Goal: Transaction & Acquisition: Purchase product/service

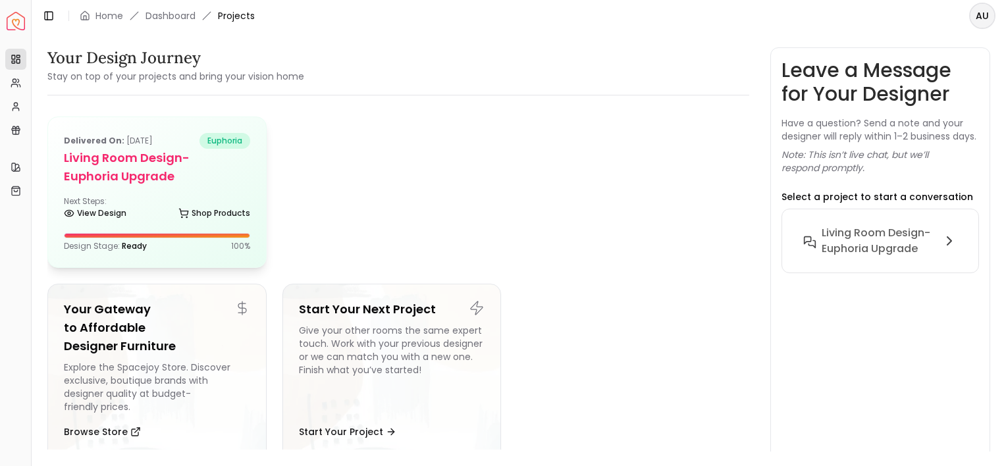
click at [235, 176] on h5 "Living Room design-Euphoria upgrade" at bounding box center [157, 167] width 186 height 37
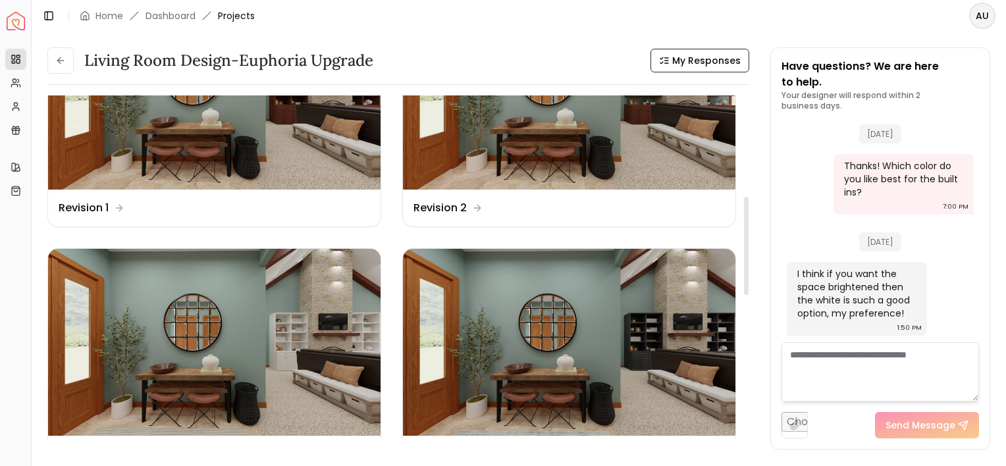
scroll to position [350, 0]
click at [440, 213] on dd "Revision 2" at bounding box center [439, 209] width 53 height 16
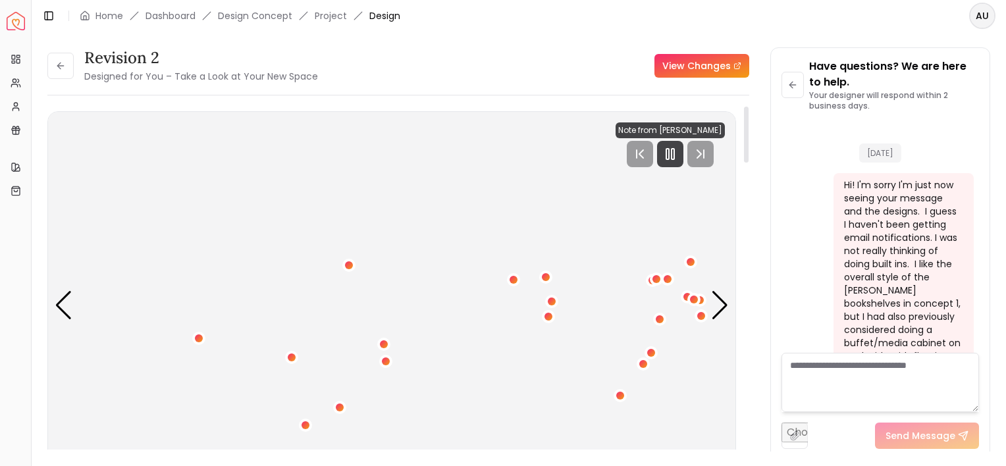
scroll to position [4644, 0]
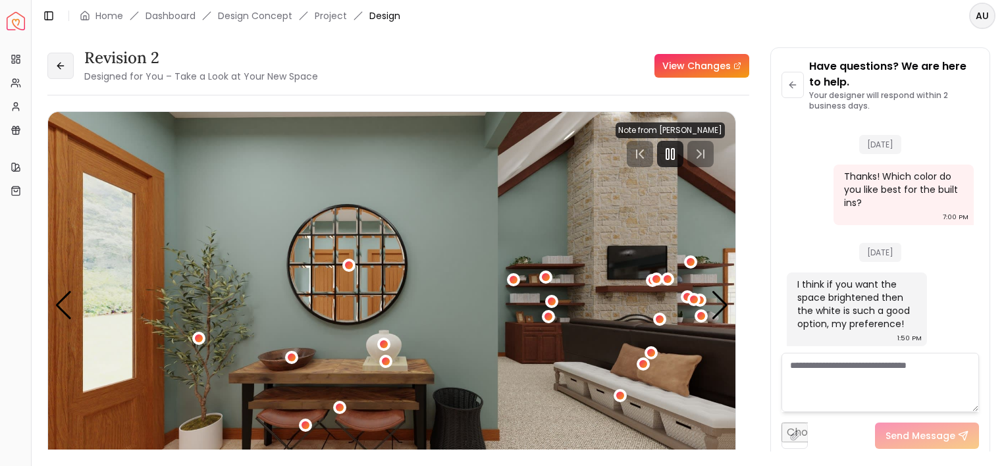
click at [61, 65] on icon at bounding box center [60, 66] width 11 height 11
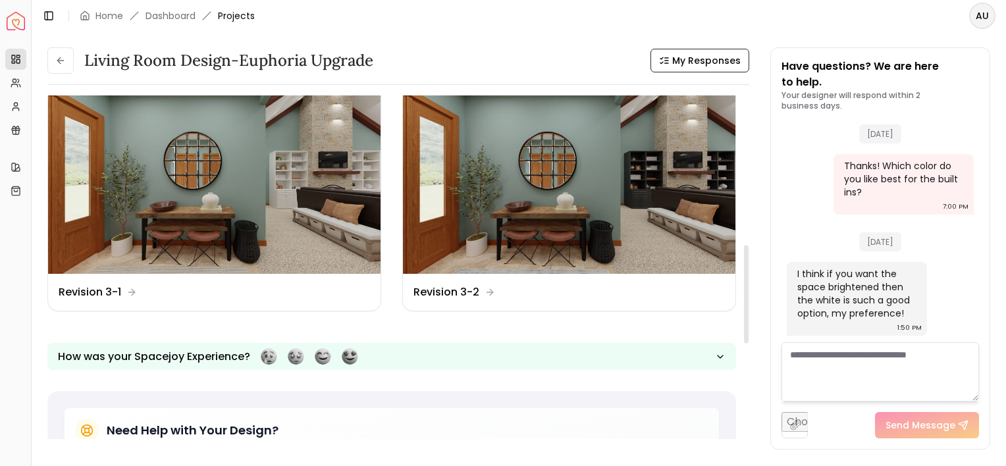
scroll to position [508, 0]
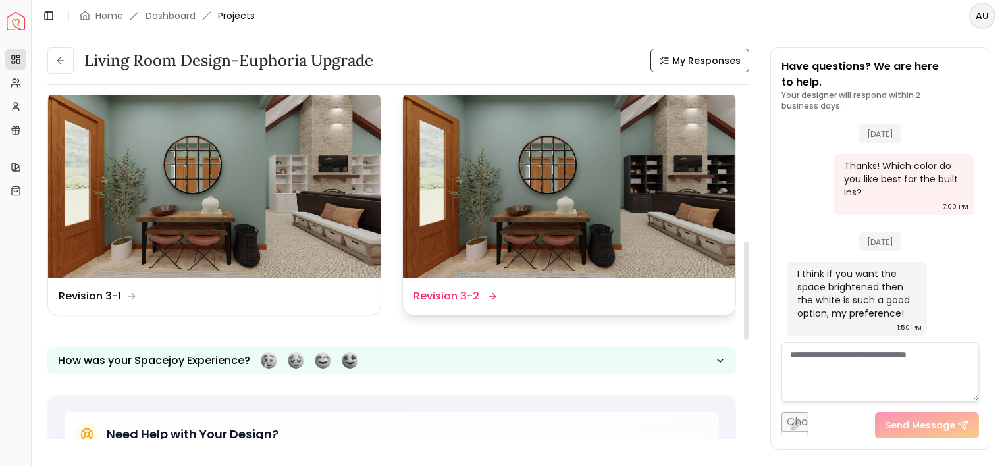
click at [442, 295] on dd "Revision 3-2" at bounding box center [446, 296] width 66 height 16
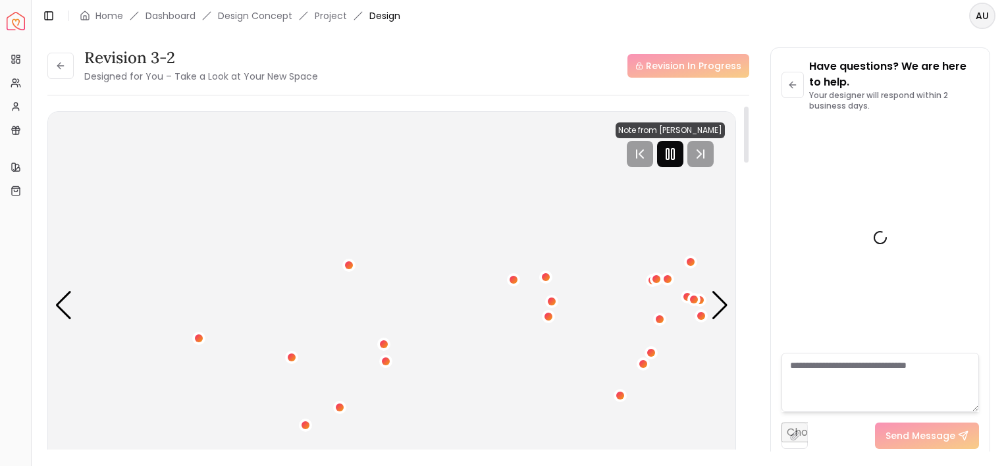
scroll to position [4644, 0]
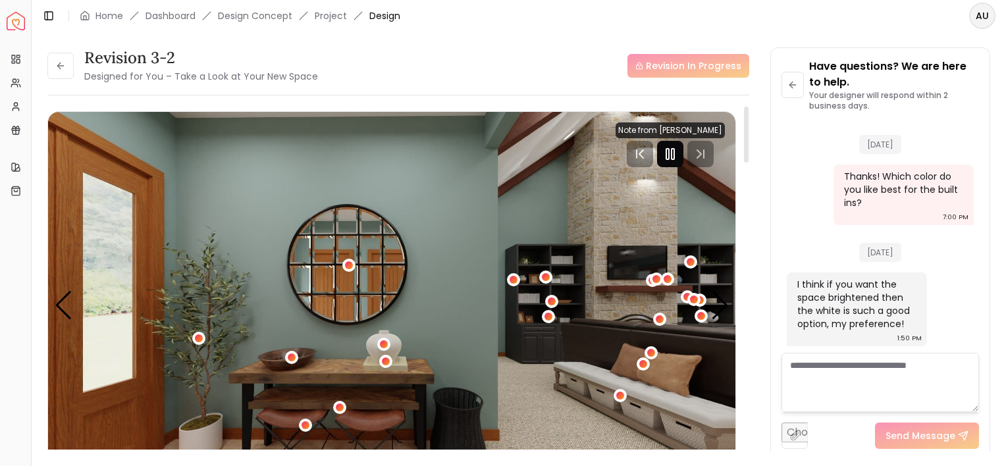
click at [674, 158] on rect "Pause" at bounding box center [672, 154] width 3 height 11
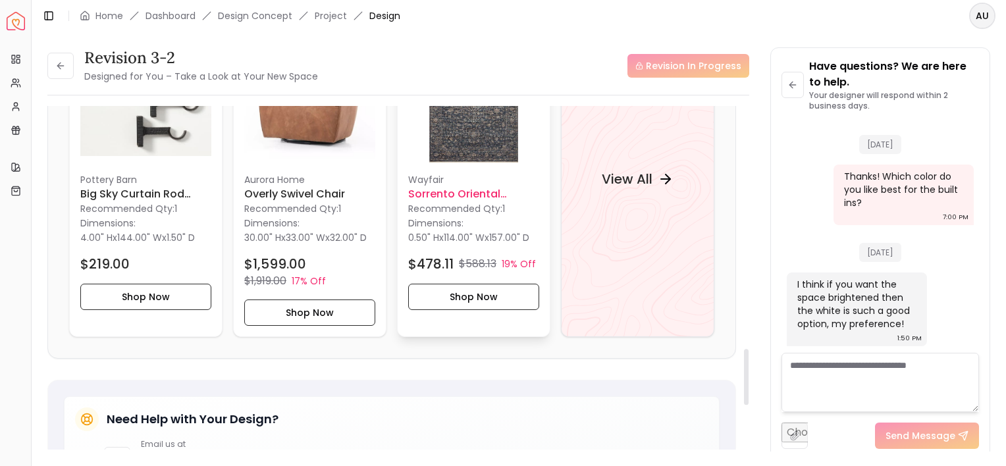
scroll to position [1499, 0]
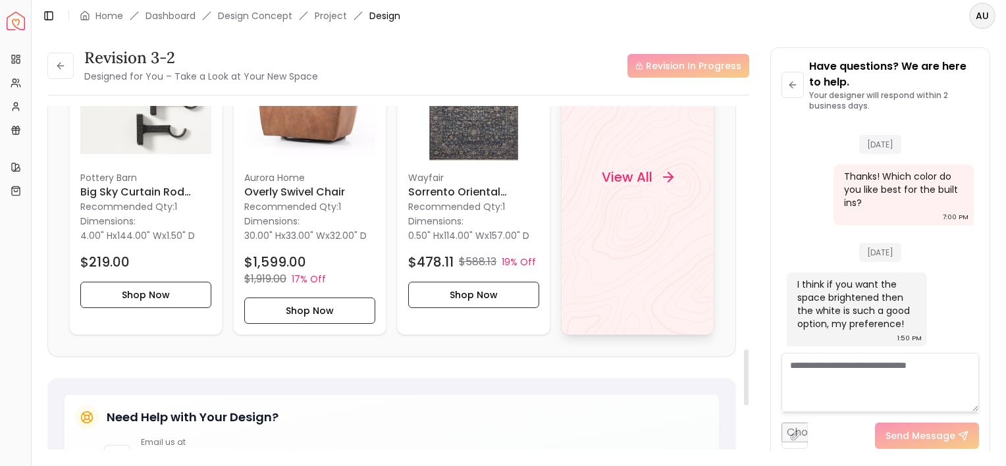
click at [620, 168] on h4 "View All" at bounding box center [627, 177] width 51 height 18
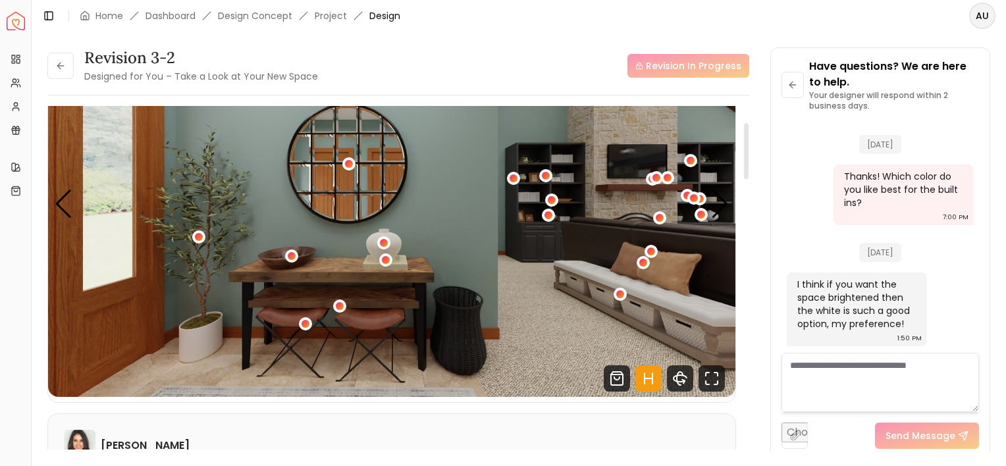
scroll to position [103, 0]
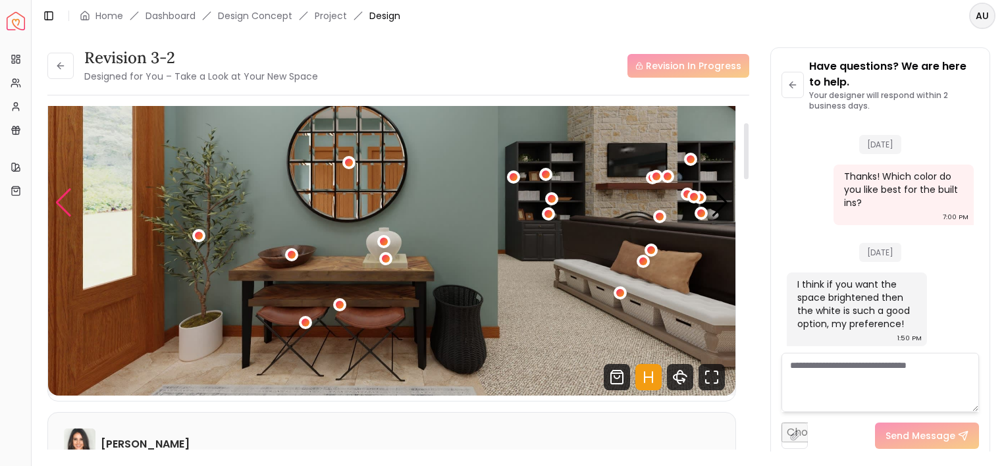
click at [65, 195] on div "Previous slide" at bounding box center [64, 202] width 18 height 29
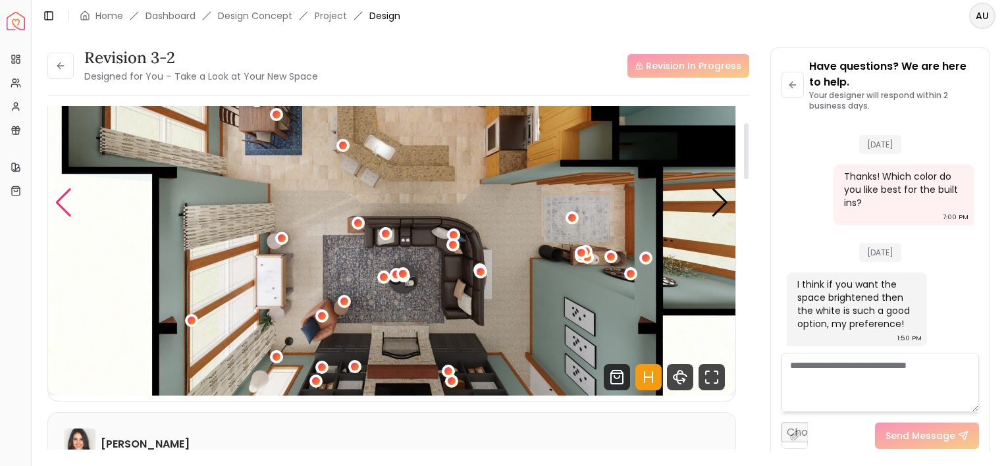
click at [65, 195] on div "Previous slide" at bounding box center [64, 202] width 18 height 29
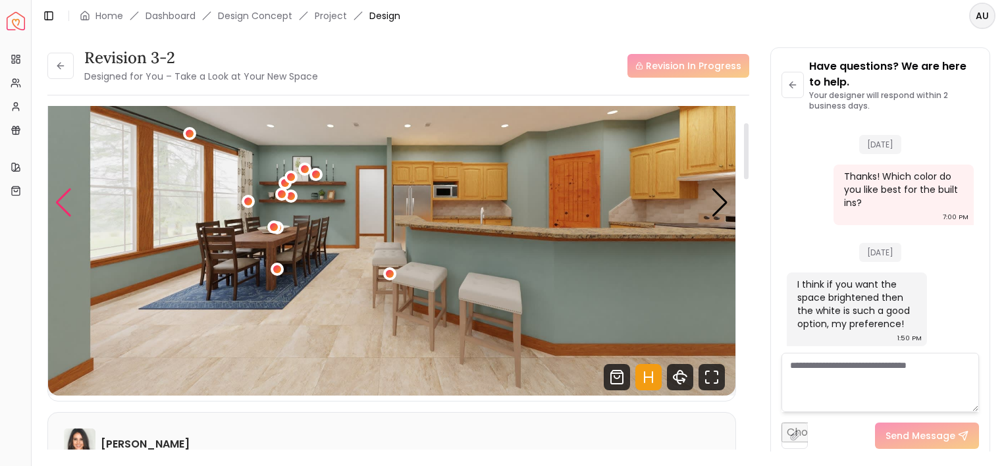
click at [61, 207] on div "Previous slide" at bounding box center [64, 202] width 18 height 29
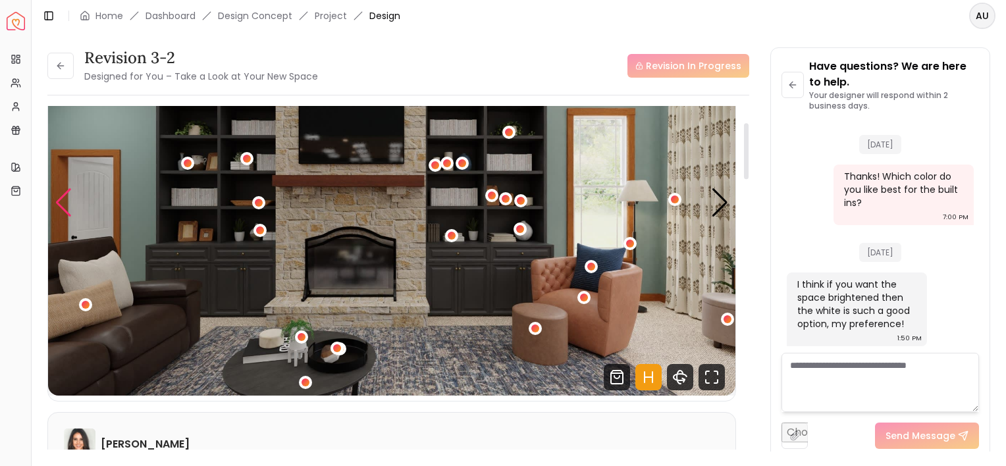
click at [61, 207] on div "Previous slide" at bounding box center [64, 202] width 18 height 29
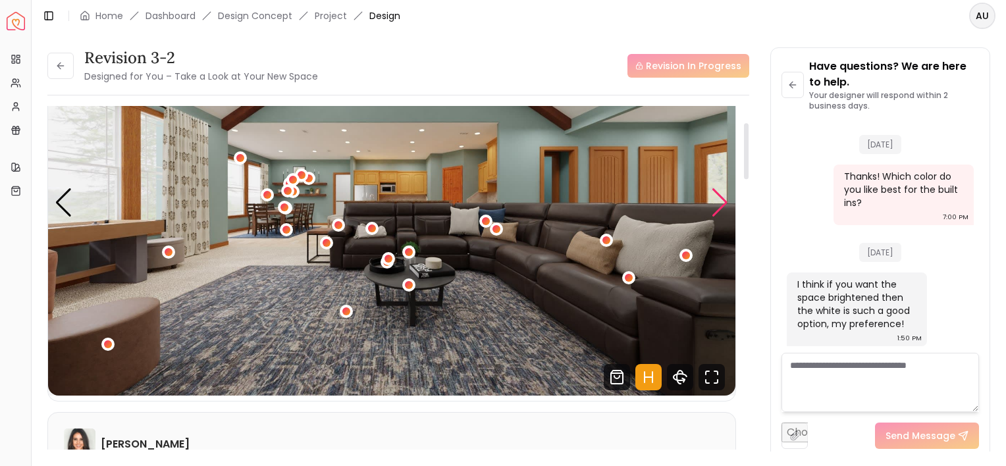
click at [719, 205] on div "Next slide" at bounding box center [720, 202] width 18 height 29
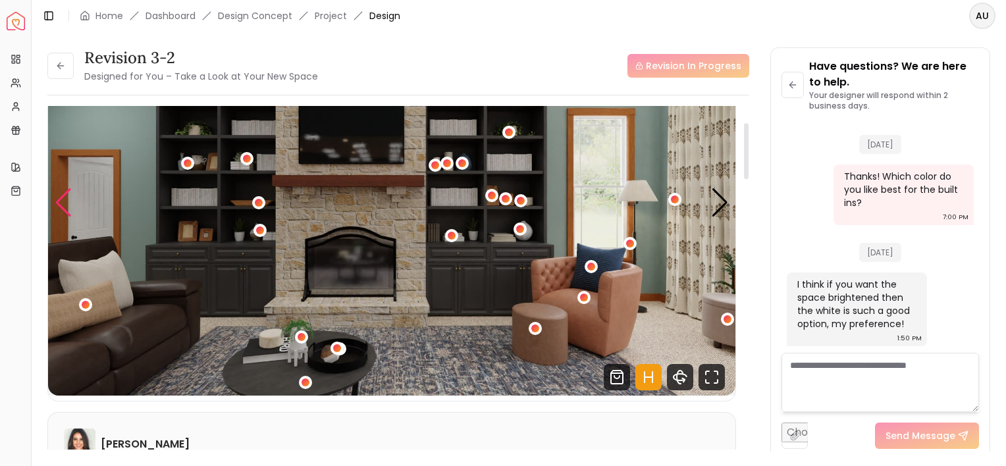
click at [60, 201] on div "Previous slide" at bounding box center [64, 202] width 18 height 29
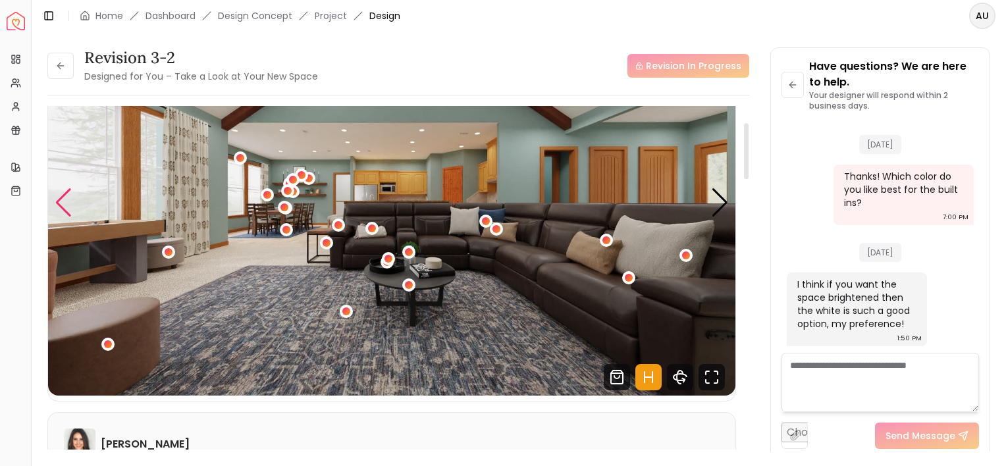
click at [60, 201] on div "Previous slide" at bounding box center [64, 202] width 18 height 29
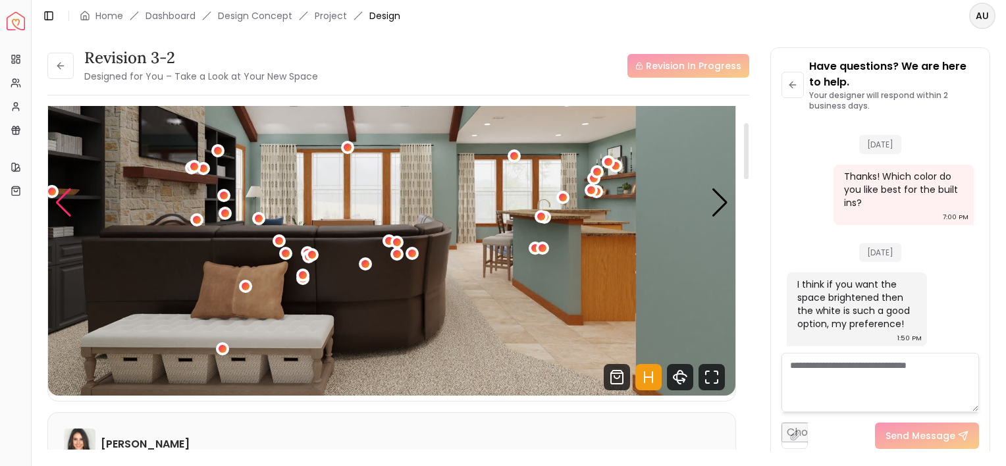
click at [60, 201] on div "Previous slide" at bounding box center [64, 202] width 18 height 29
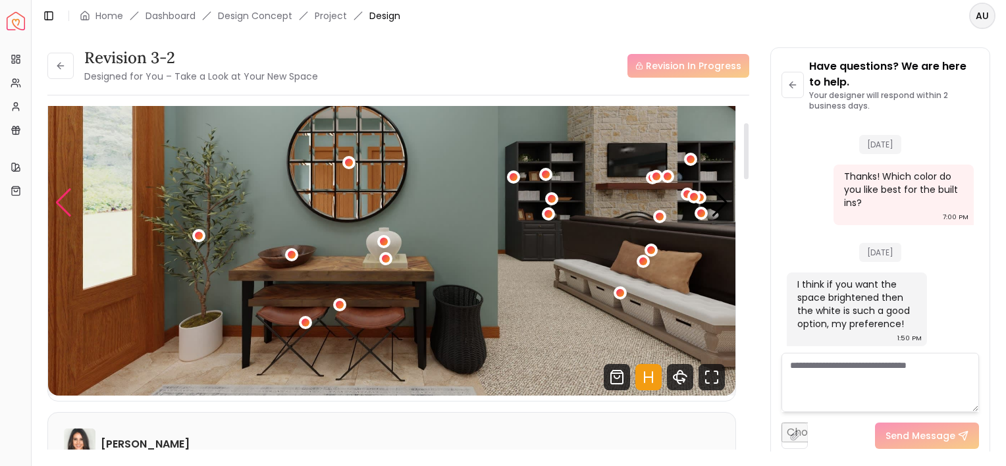
click at [60, 201] on div "Previous slide" at bounding box center [64, 202] width 18 height 29
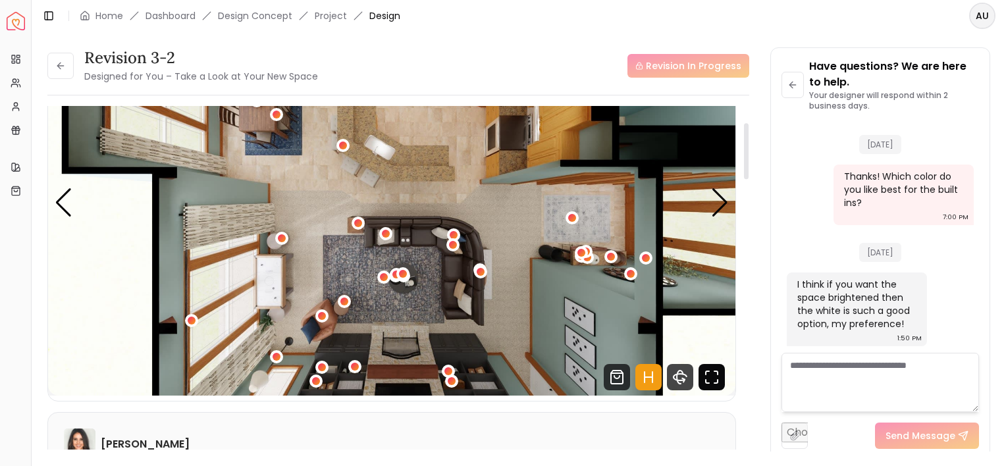
click at [719, 376] on icon "Fullscreen" at bounding box center [711, 377] width 26 height 26
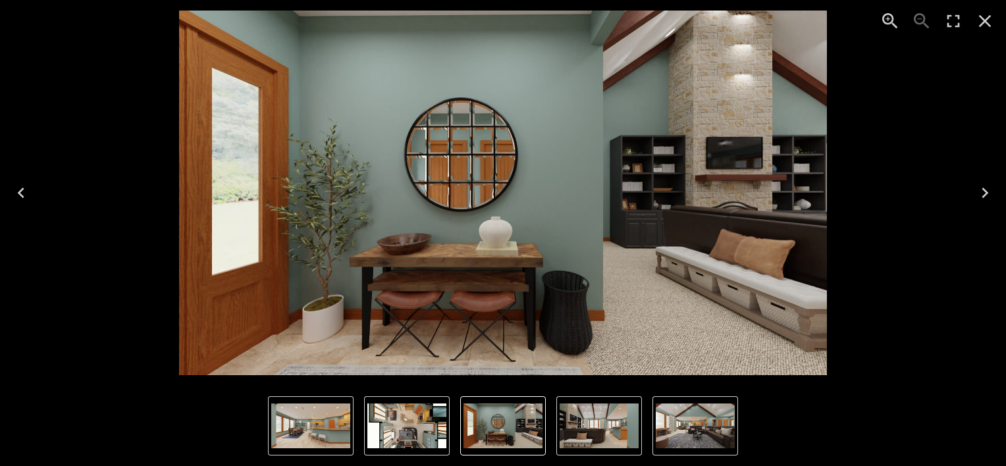
click at [981, 192] on icon "Next" at bounding box center [984, 192] width 21 height 21
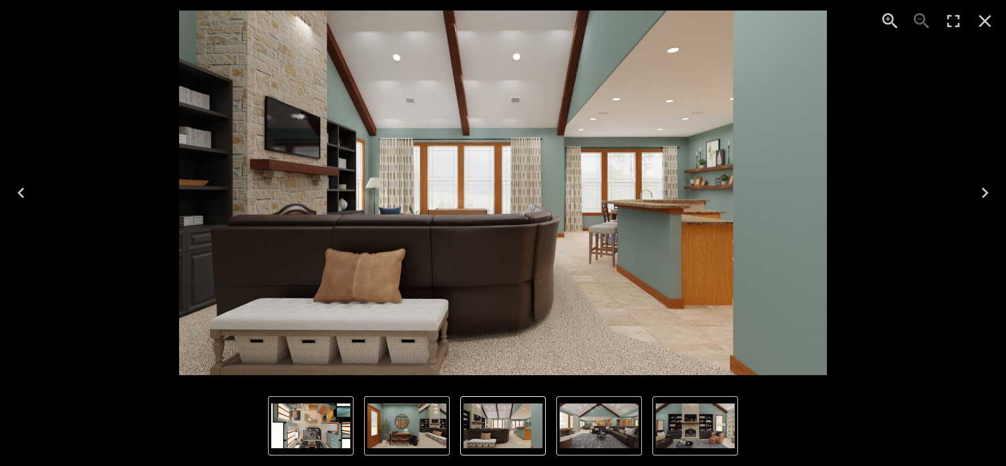
click at [981, 192] on icon "Next" at bounding box center [984, 192] width 21 height 21
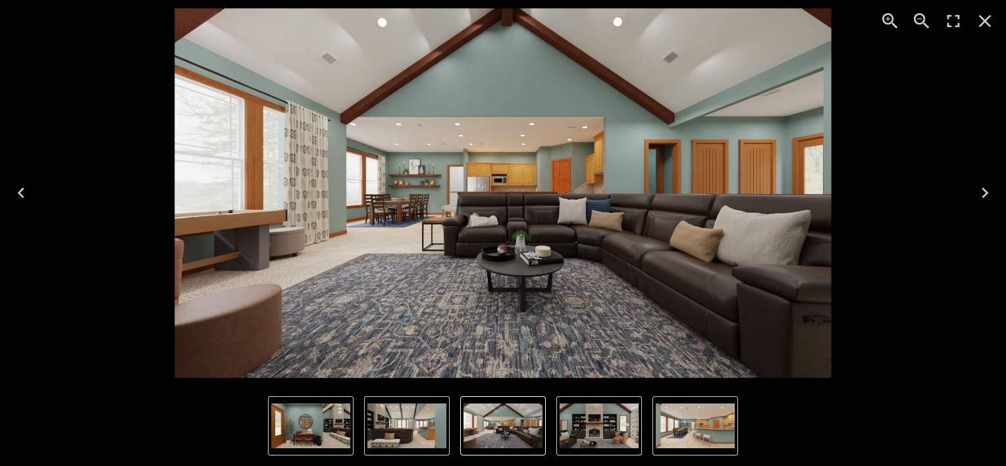
click at [981, 191] on icon "Next" at bounding box center [984, 192] width 21 height 21
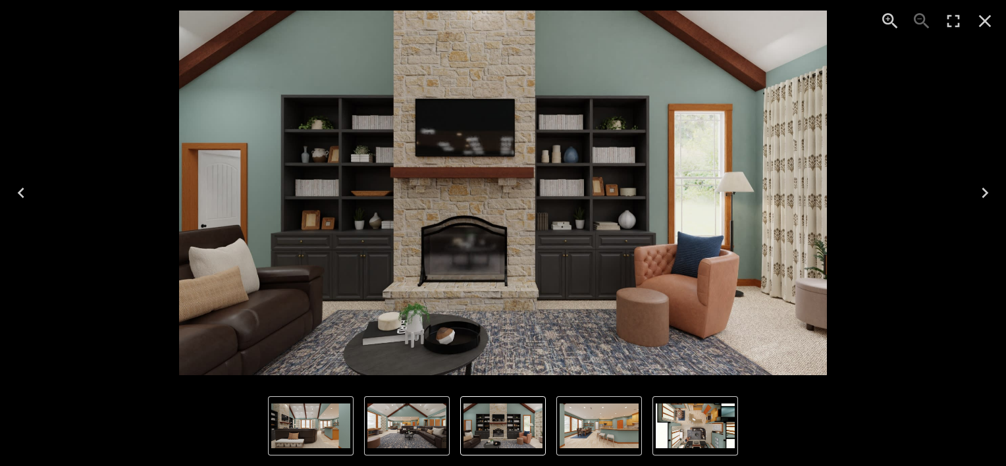
click at [981, 191] on icon "Next" at bounding box center [984, 192] width 21 height 21
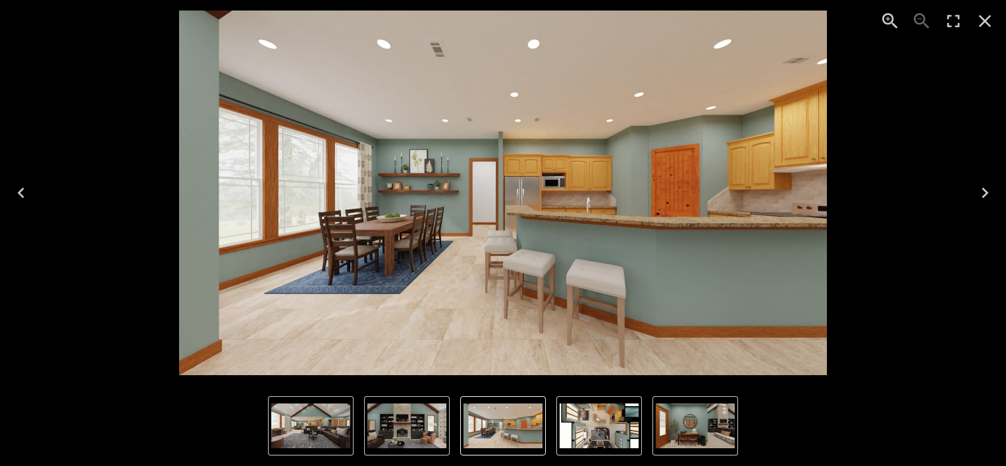
click at [981, 191] on icon "Next" at bounding box center [984, 192] width 21 height 21
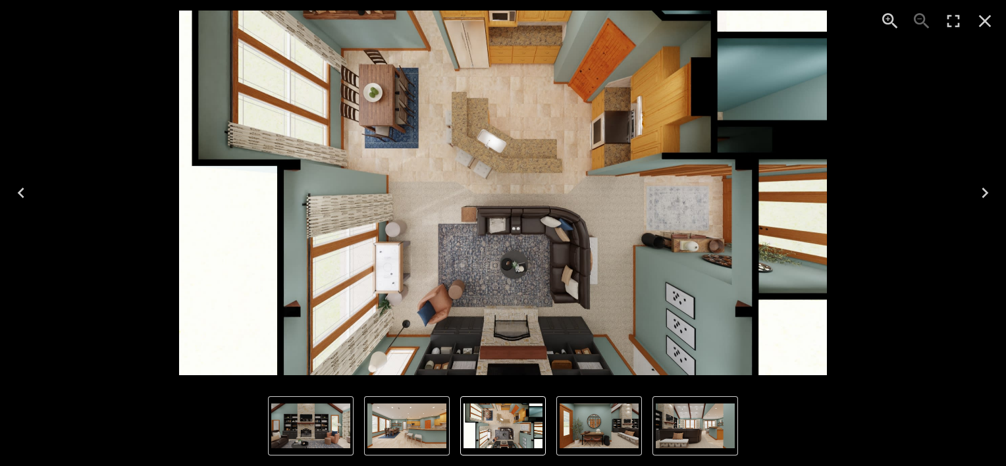
click at [982, 13] on icon "Close" at bounding box center [984, 21] width 21 height 21
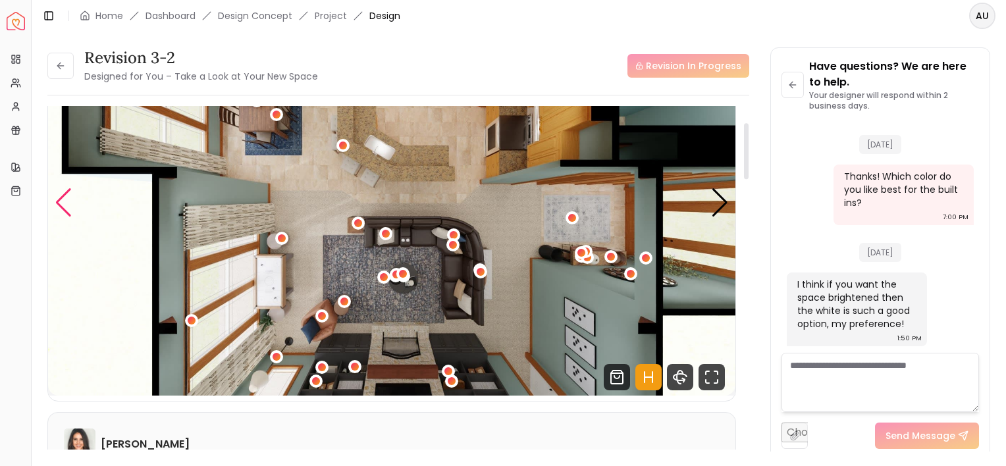
click at [63, 211] on div "Previous slide" at bounding box center [64, 202] width 18 height 29
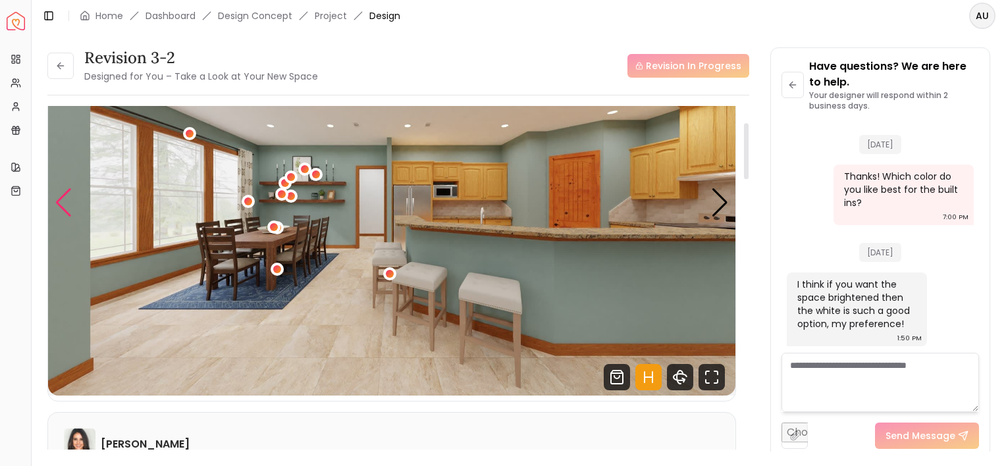
click at [63, 211] on div "Previous slide" at bounding box center [64, 202] width 18 height 29
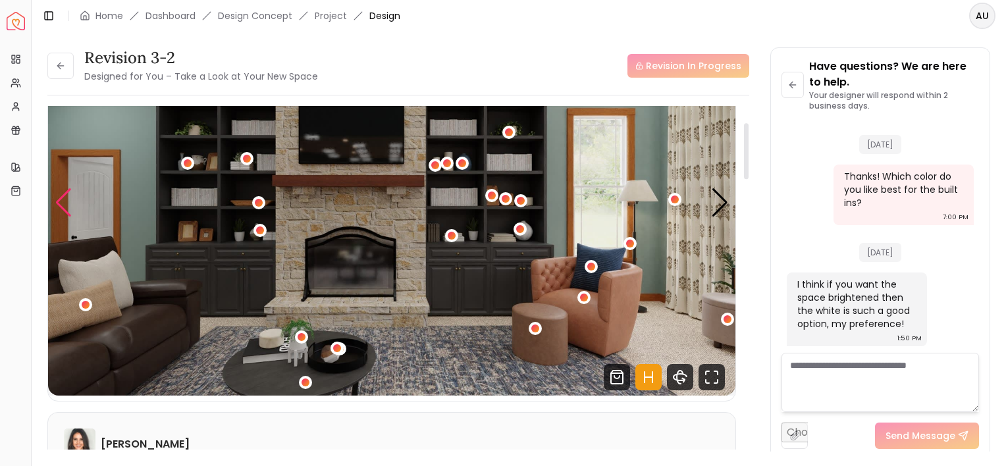
click at [63, 211] on div "Previous slide" at bounding box center [64, 202] width 18 height 29
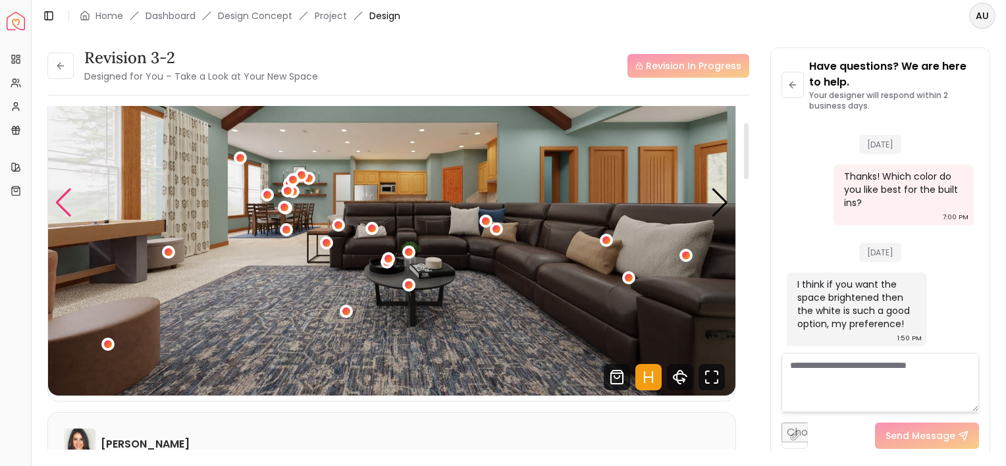
click at [63, 211] on div "Previous slide" at bounding box center [64, 202] width 18 height 29
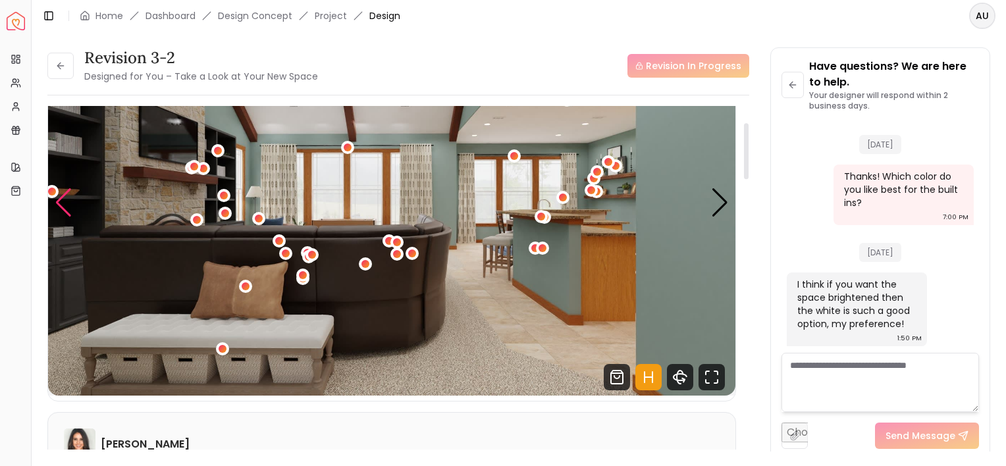
click at [63, 211] on div "Previous slide" at bounding box center [64, 202] width 18 height 29
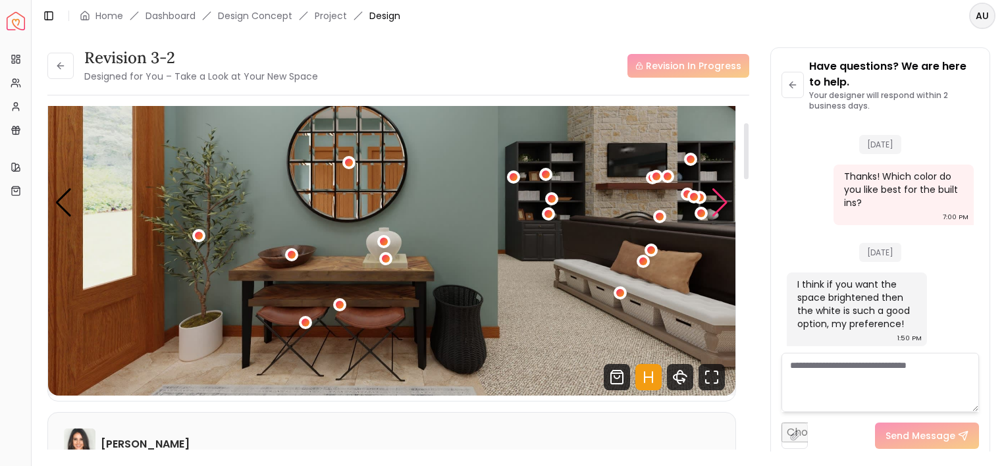
click at [716, 211] on div "Next slide" at bounding box center [720, 202] width 18 height 29
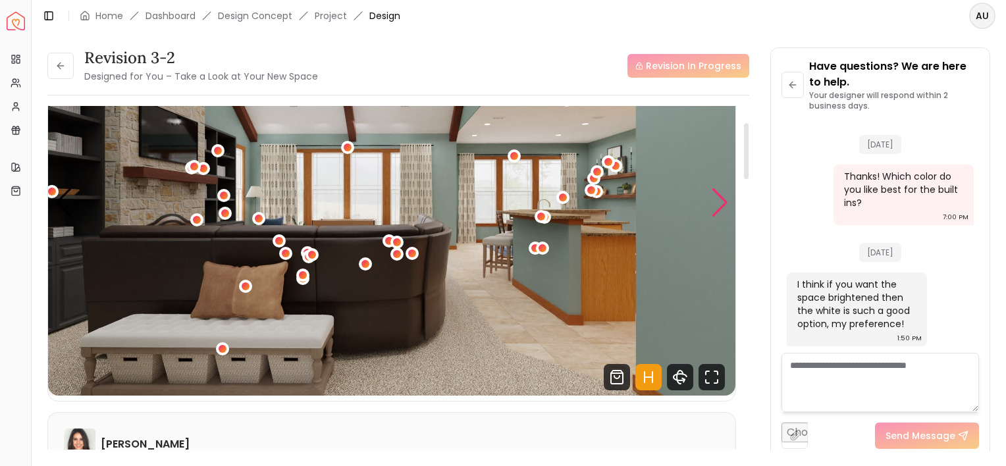
click at [716, 211] on div "Next slide" at bounding box center [720, 202] width 18 height 29
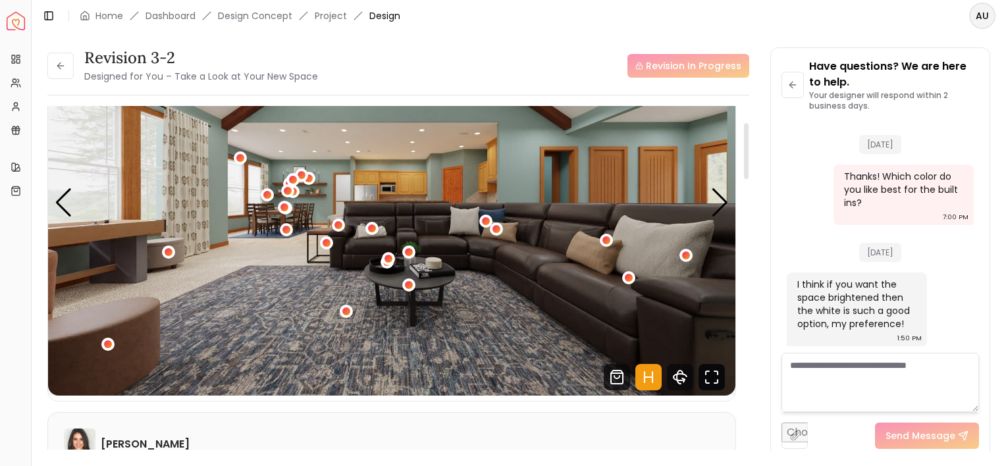
click at [708, 375] on icon "Fullscreen" at bounding box center [711, 377] width 26 height 26
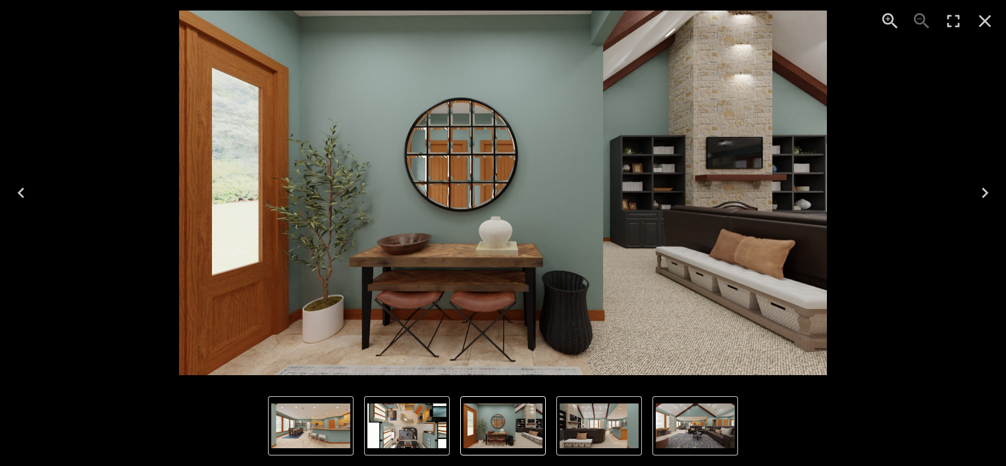
click at [980, 193] on icon "Next" at bounding box center [984, 192] width 21 height 21
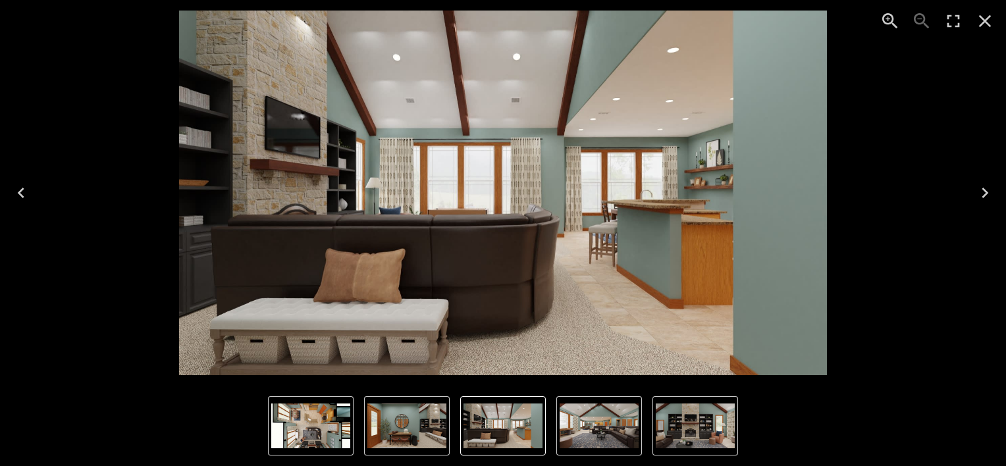
click at [980, 193] on icon "Next" at bounding box center [984, 192] width 21 height 21
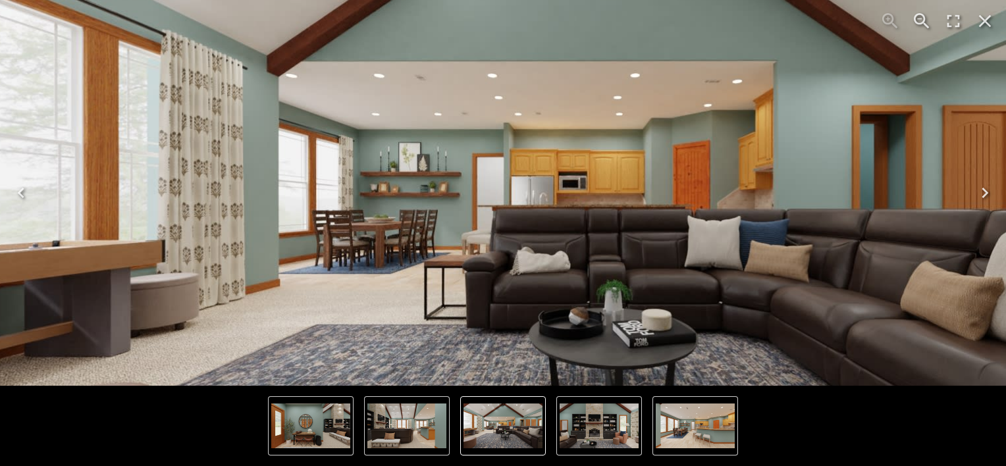
click at [568, 434] on img "4 of 6" at bounding box center [598, 425] width 79 height 45
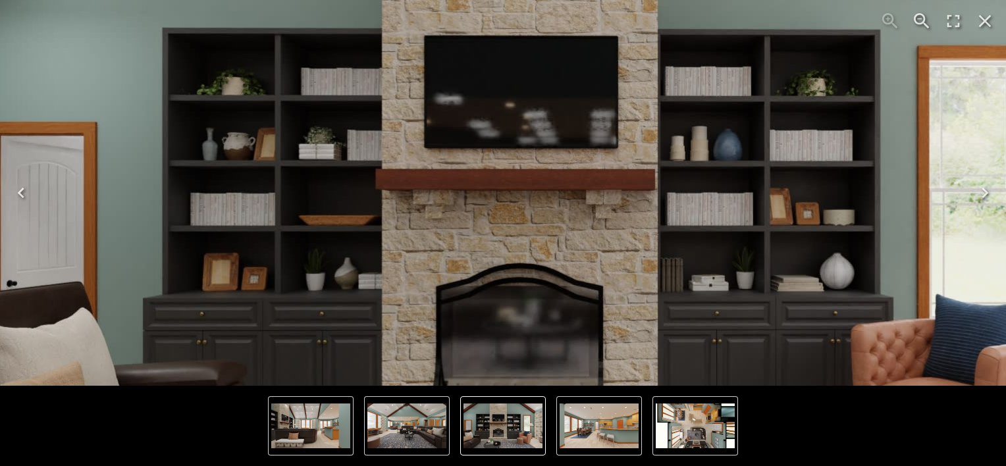
click at [987, 21] on icon "Close" at bounding box center [984, 21] width 21 height 21
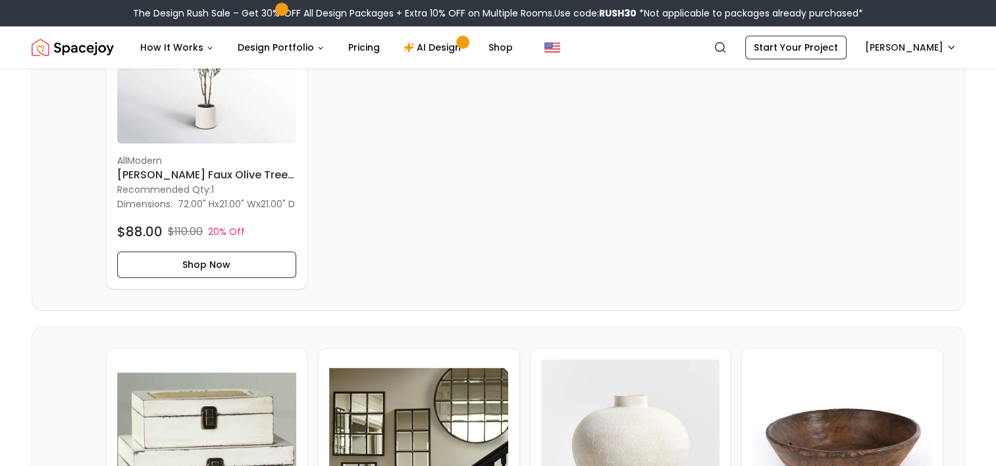
scroll to position [794, 0]
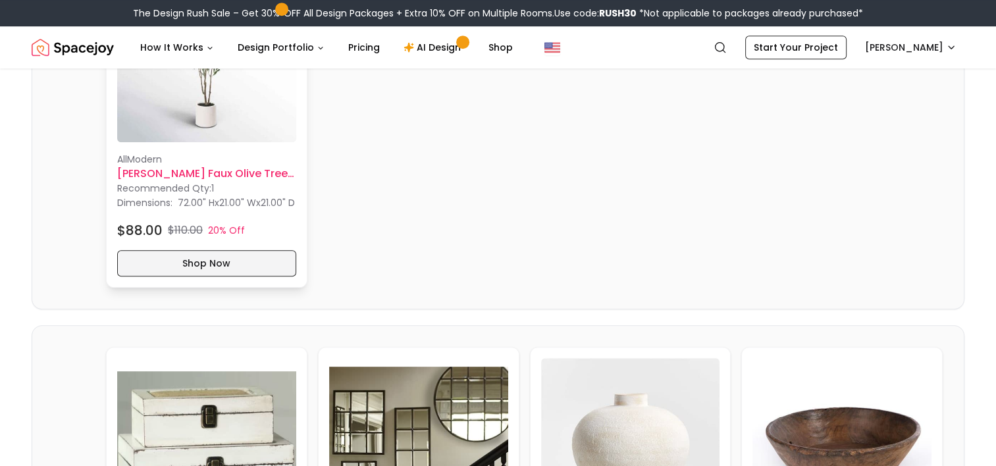
click at [211, 276] on button "Shop Now" at bounding box center [206, 263] width 179 height 26
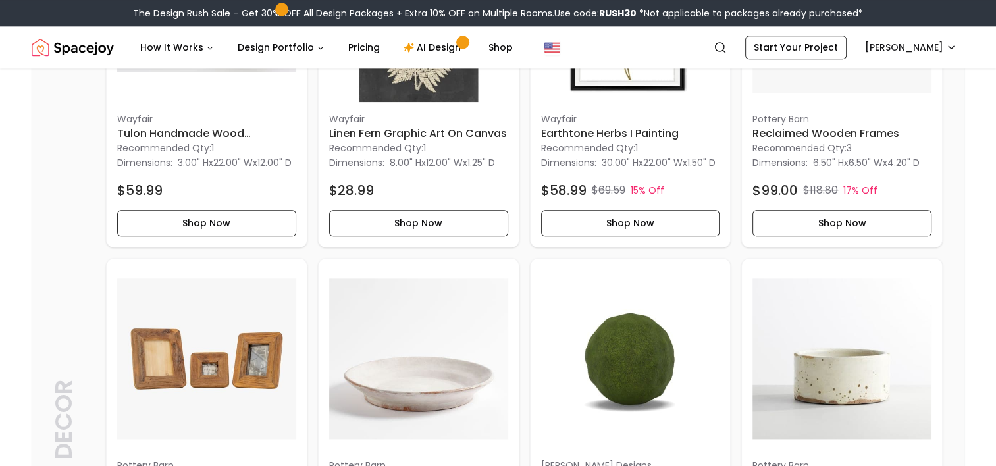
scroll to position [1588, 0]
click at [418, 236] on button "Shop Now" at bounding box center [418, 223] width 179 height 26
click at [623, 236] on button "Shop Now" at bounding box center [630, 223] width 179 height 26
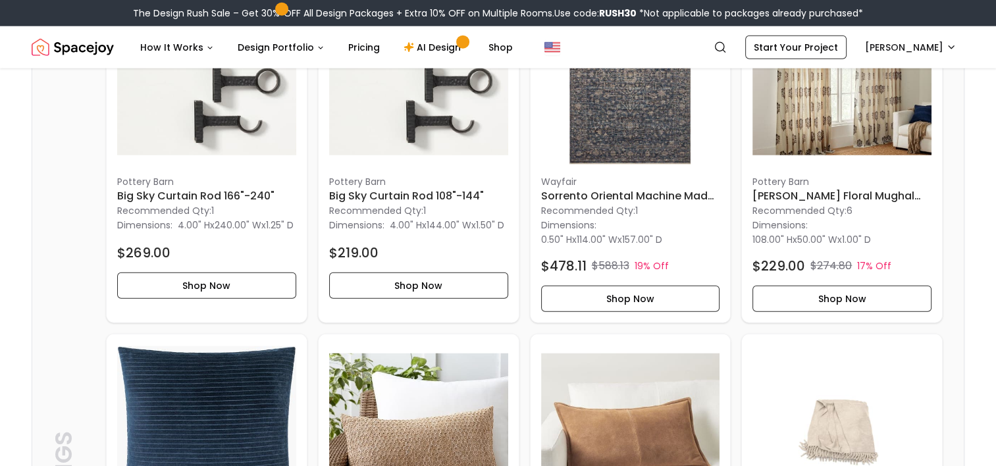
scroll to position [3354, 0]
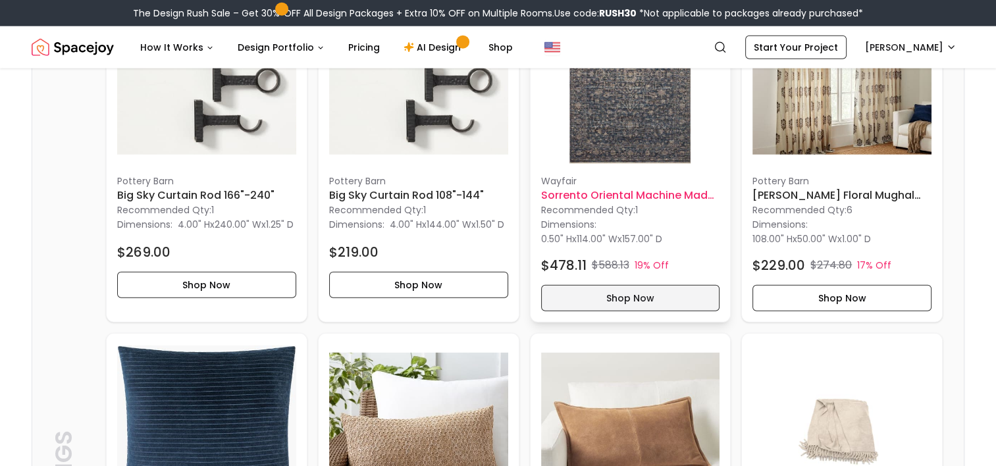
click at [625, 311] on button "Shop Now" at bounding box center [630, 298] width 179 height 26
click at [619, 153] on img at bounding box center [630, 74] width 179 height 179
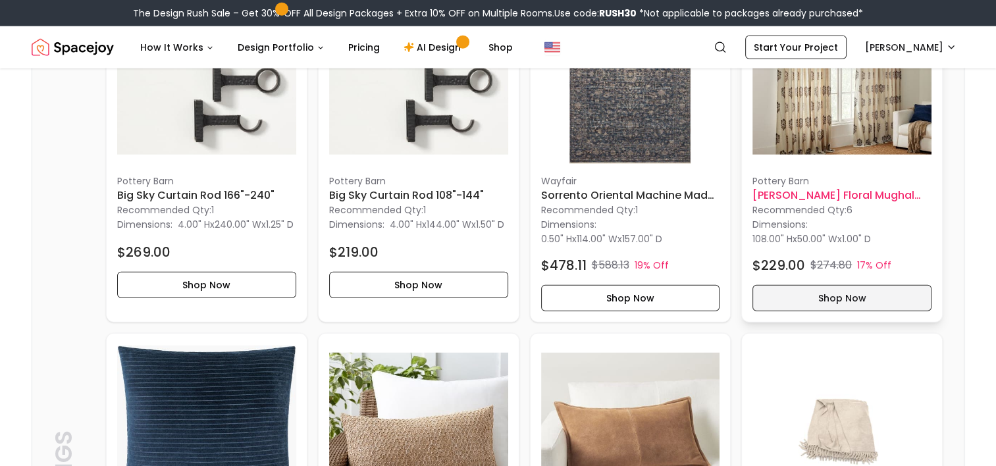
click at [827, 311] on button "Shop Now" at bounding box center [841, 298] width 179 height 26
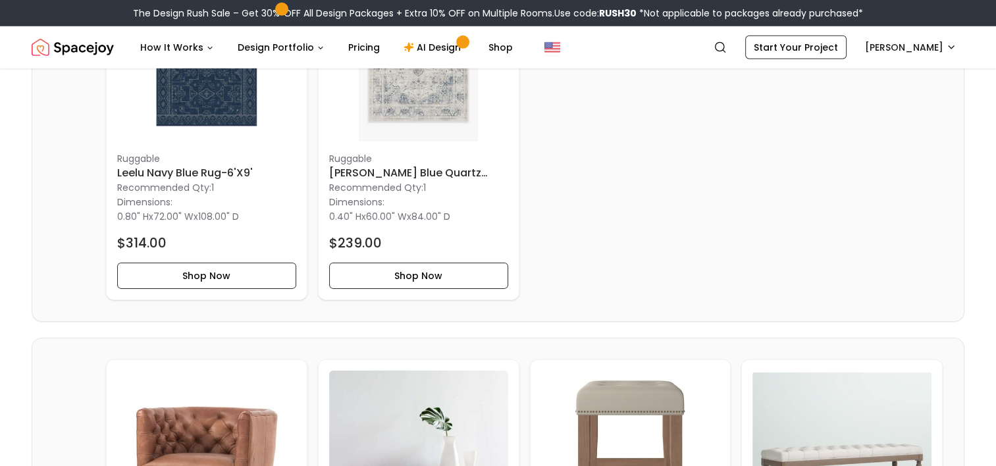
scroll to position [4095, 0]
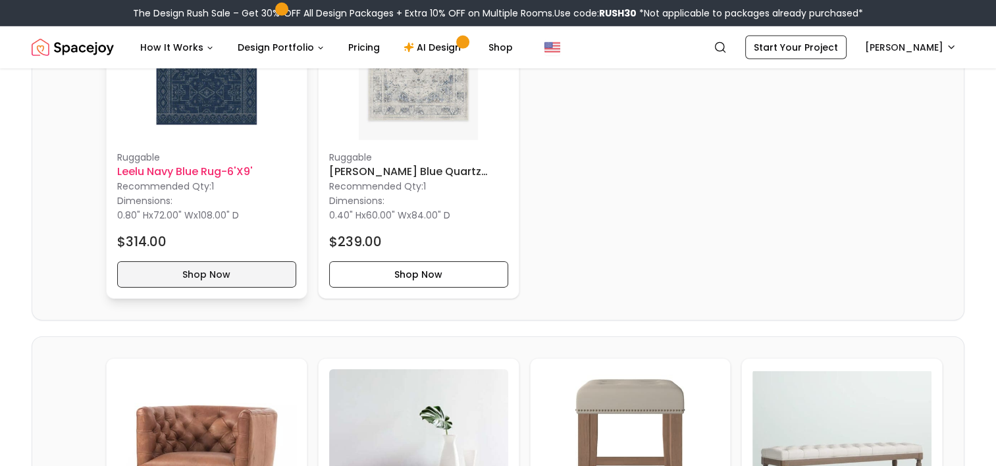
click at [228, 288] on button "Shop Now" at bounding box center [206, 274] width 179 height 26
click at [224, 288] on button "Shop Now" at bounding box center [206, 274] width 179 height 26
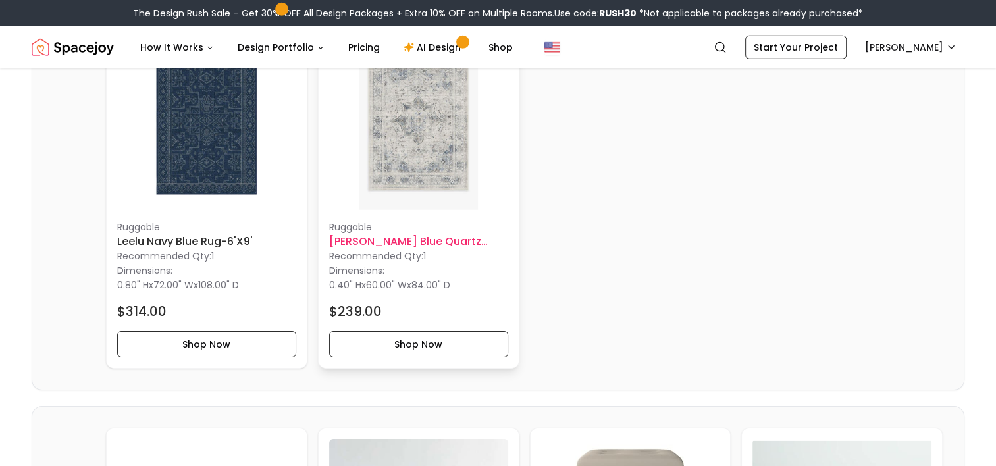
scroll to position [3999, 0]
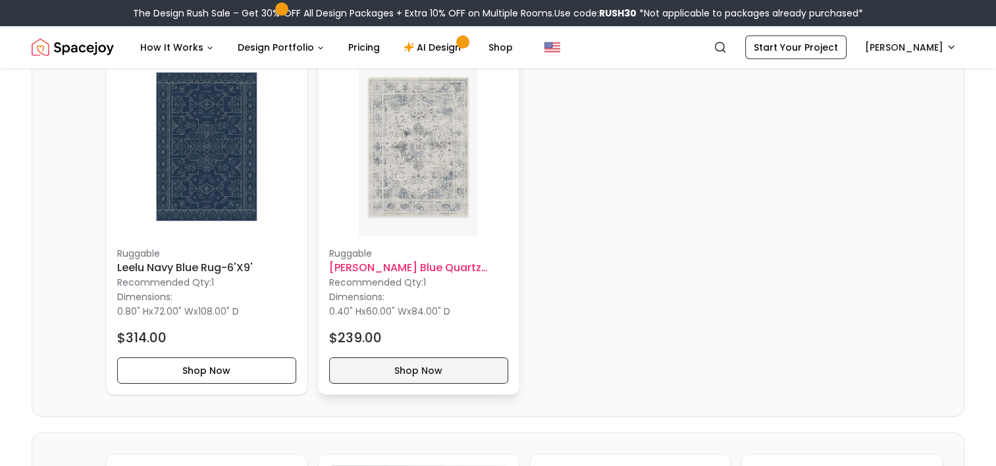
click at [411, 384] on button "Shop Now" at bounding box center [418, 370] width 179 height 26
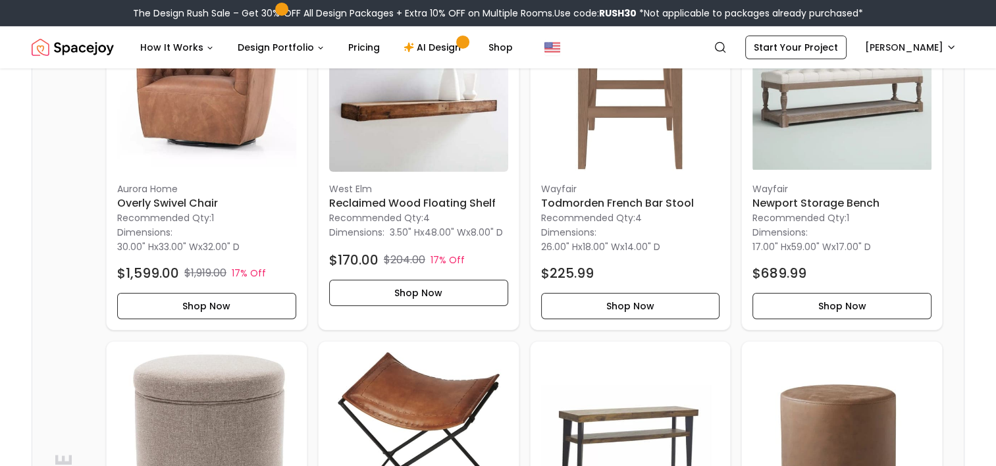
scroll to position [4473, 0]
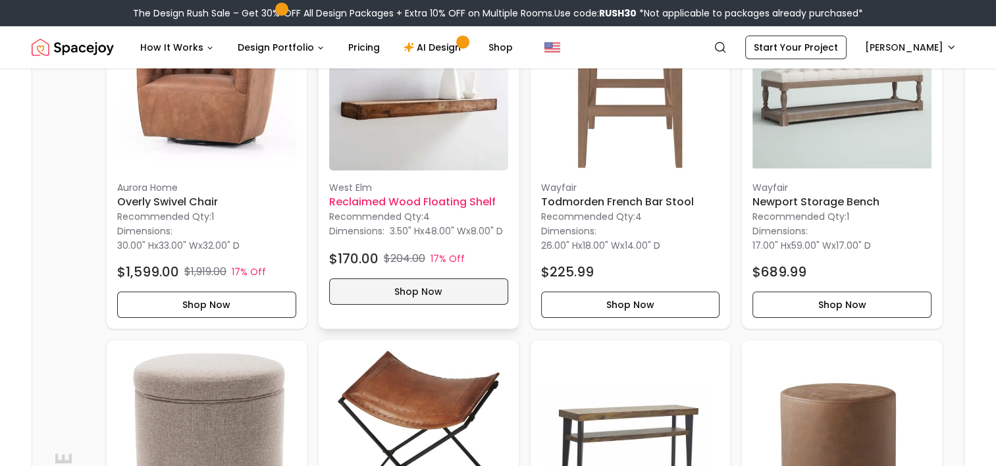
click at [442, 305] on button "Shop Now" at bounding box center [418, 291] width 179 height 26
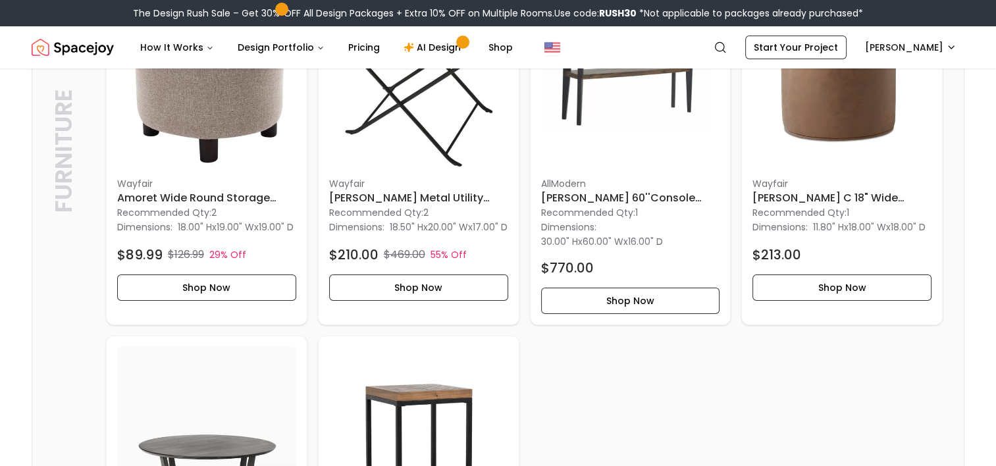
scroll to position [4838, 0]
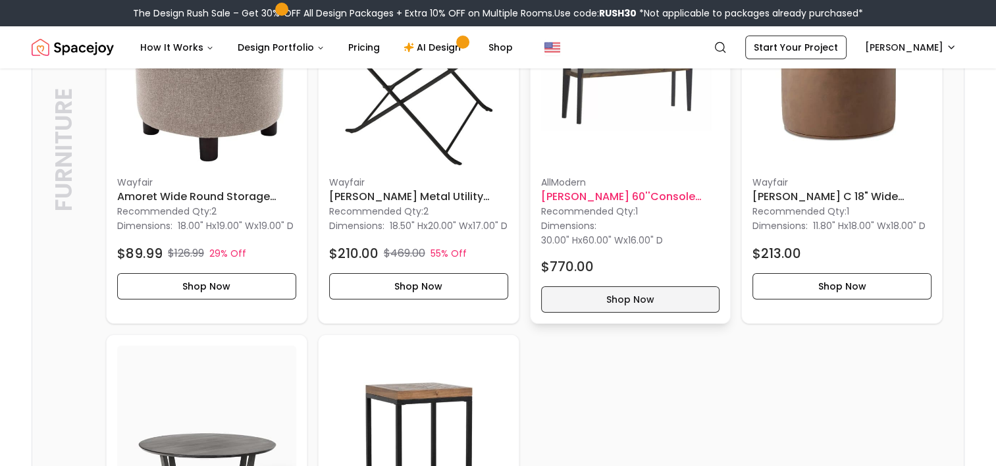
click at [622, 313] on button "Shop Now" at bounding box center [630, 299] width 179 height 26
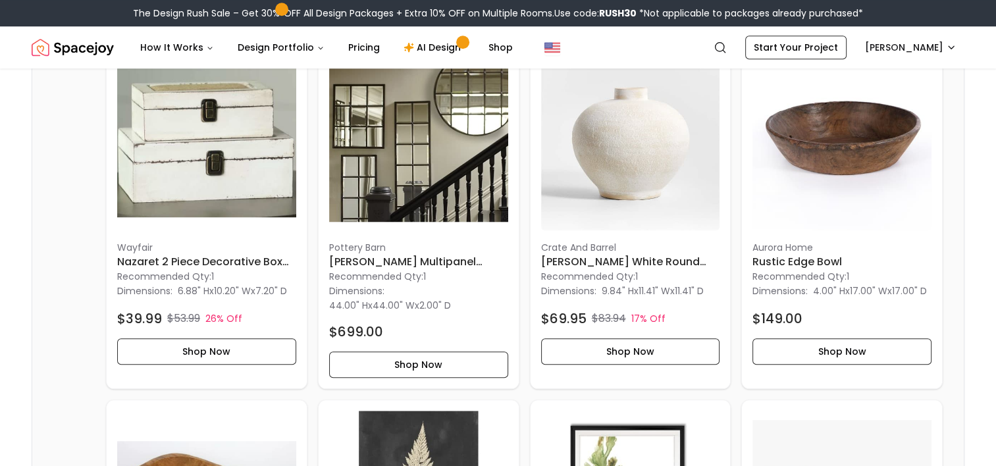
scroll to position [1101, 0]
click at [353, 269] on h6 "Eagan Multipanel Round Wall Mirror" at bounding box center [418, 261] width 179 height 16
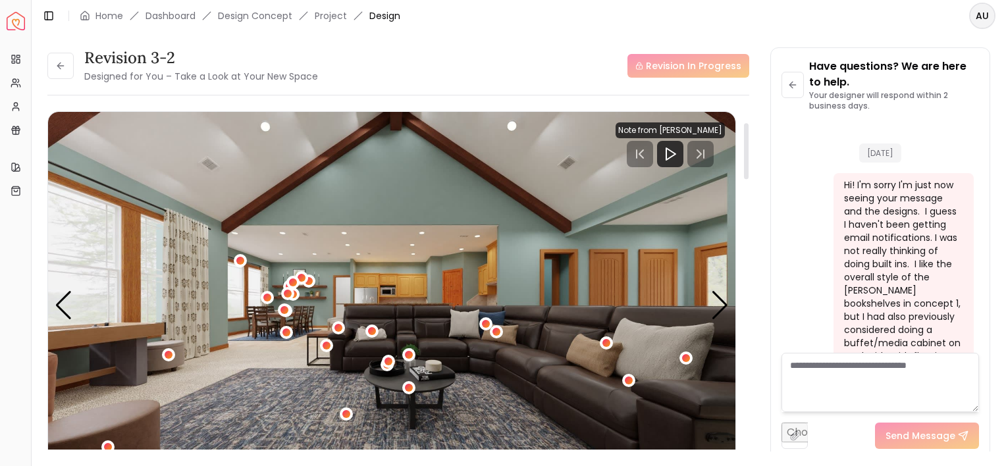
scroll to position [4644, 0]
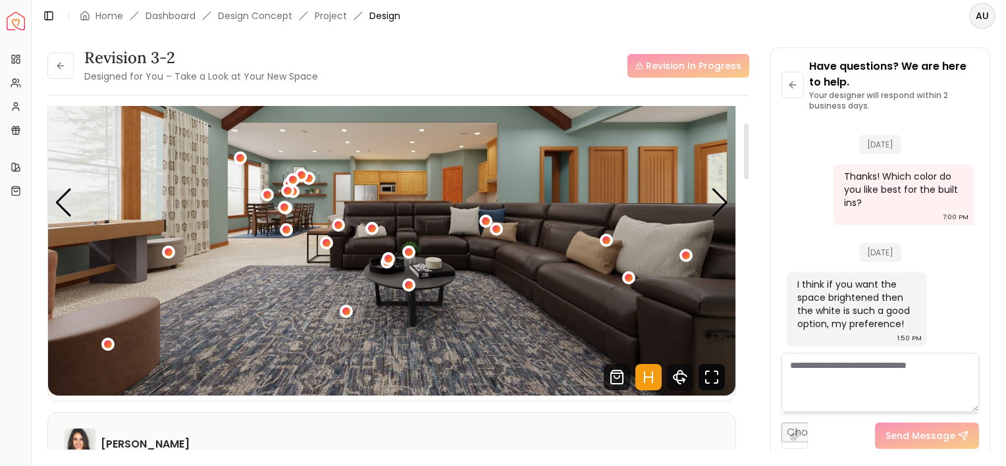
click at [714, 378] on icon "Fullscreen" at bounding box center [711, 377] width 26 height 26
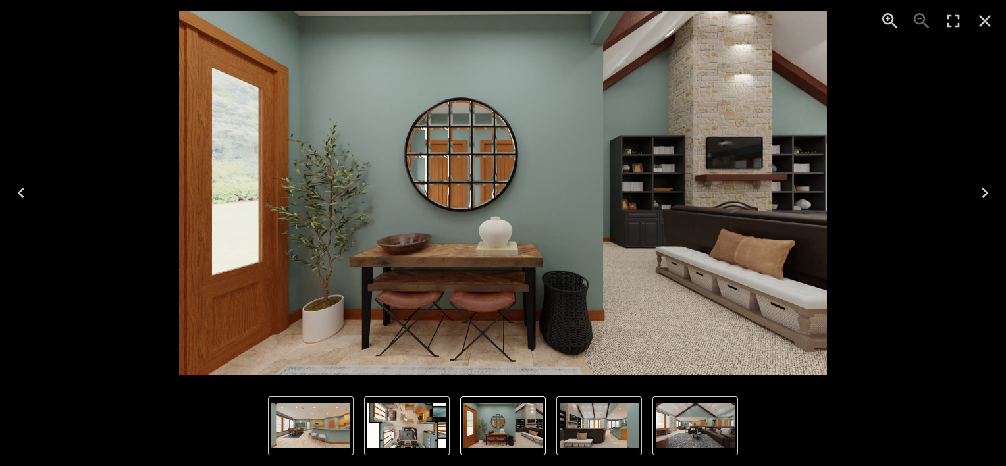
click at [985, 194] on icon "Next" at bounding box center [984, 193] width 7 height 11
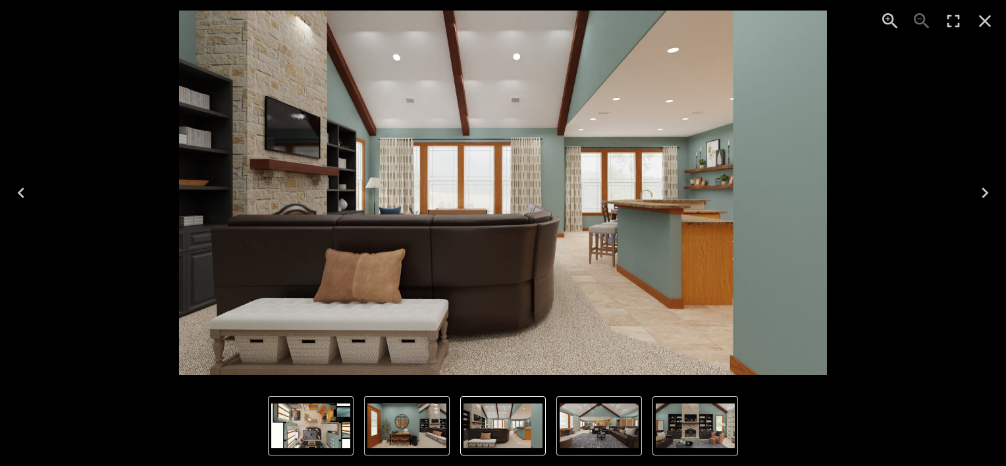
click at [985, 194] on icon "Next" at bounding box center [984, 193] width 7 height 11
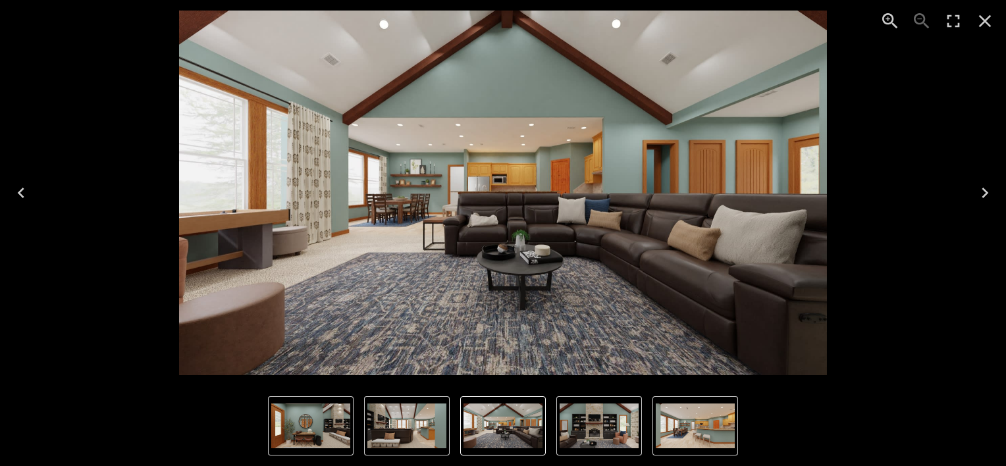
click at [985, 194] on icon "Next" at bounding box center [984, 193] width 7 height 11
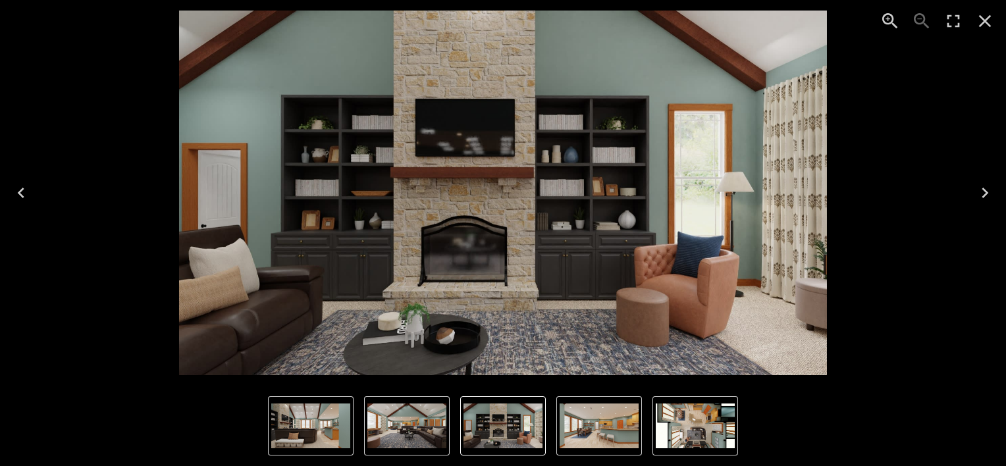
click at [985, 194] on icon "Next" at bounding box center [984, 193] width 7 height 11
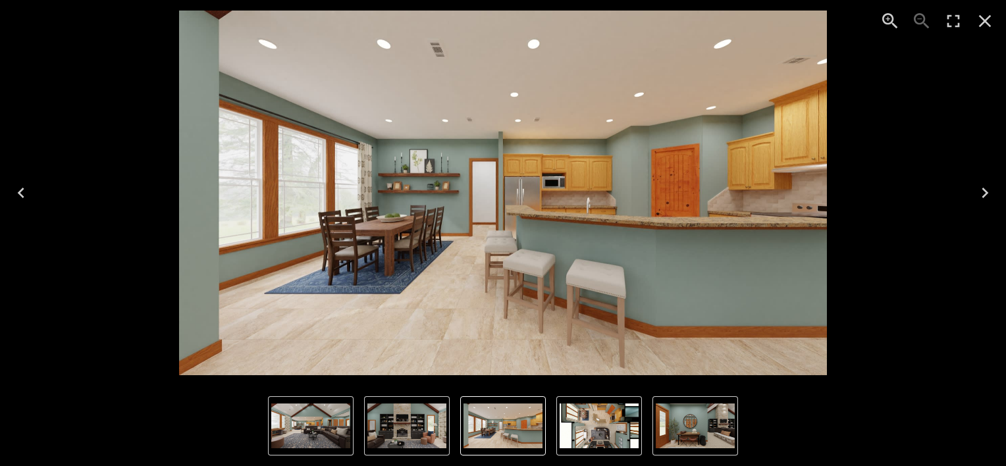
click at [986, 16] on icon "Close" at bounding box center [984, 21] width 21 height 21
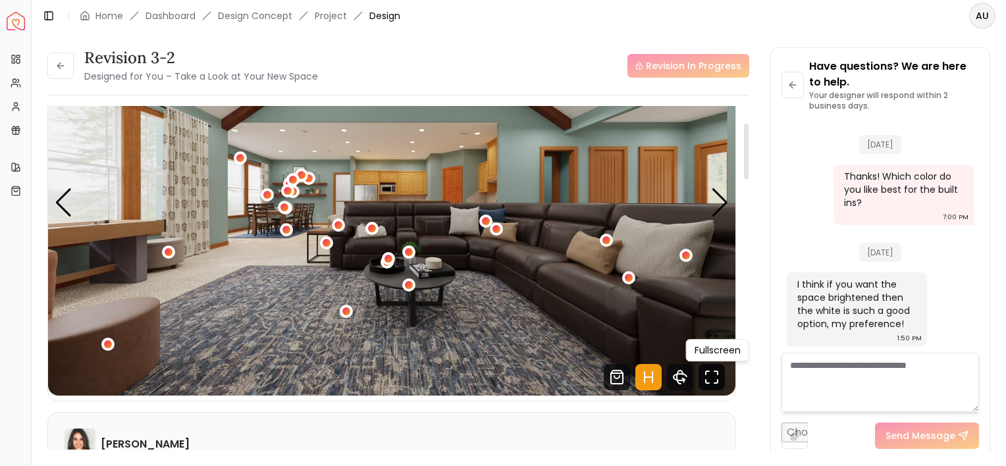
click at [706, 380] on icon "Fullscreen" at bounding box center [711, 377] width 26 height 26
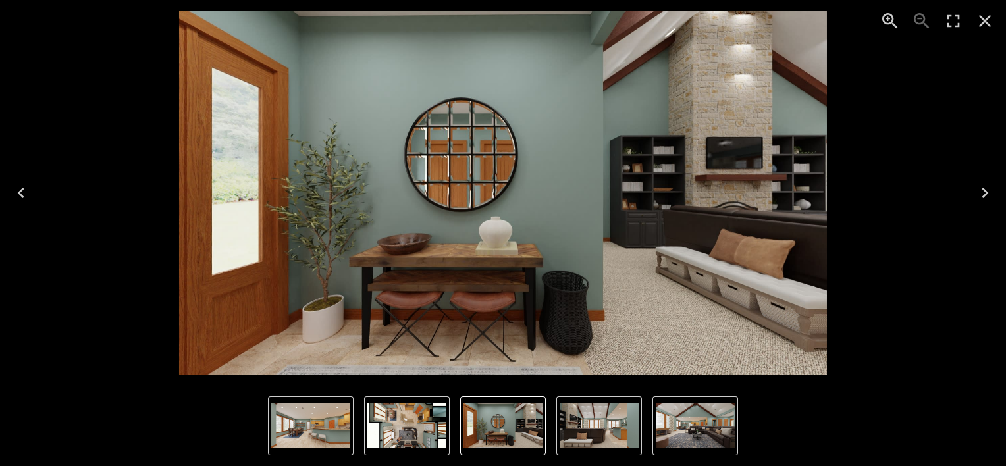
click at [987, 186] on icon "Next" at bounding box center [984, 192] width 21 height 21
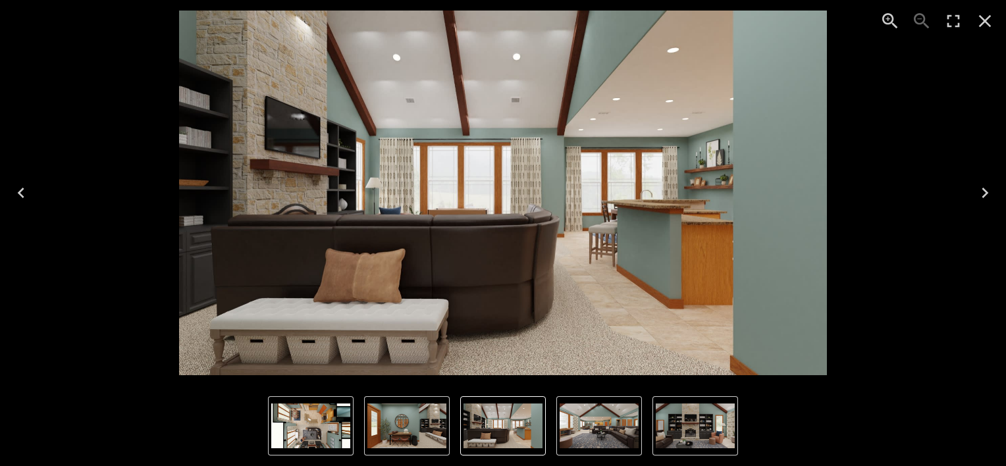
click at [987, 186] on icon "Next" at bounding box center [984, 192] width 21 height 21
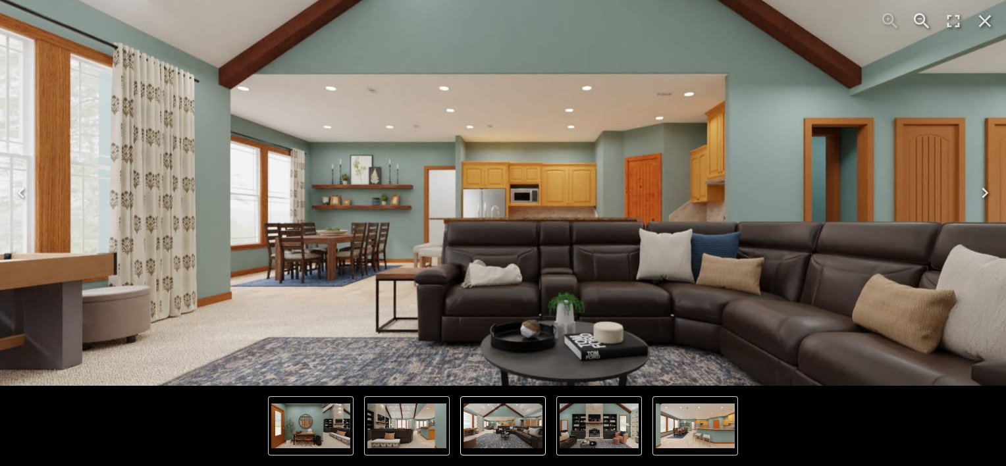
click at [375, 203] on img "3 of 6" at bounding box center [532, 221] width 1264 height 711
click at [983, 26] on icon "Close" at bounding box center [984, 21] width 21 height 21
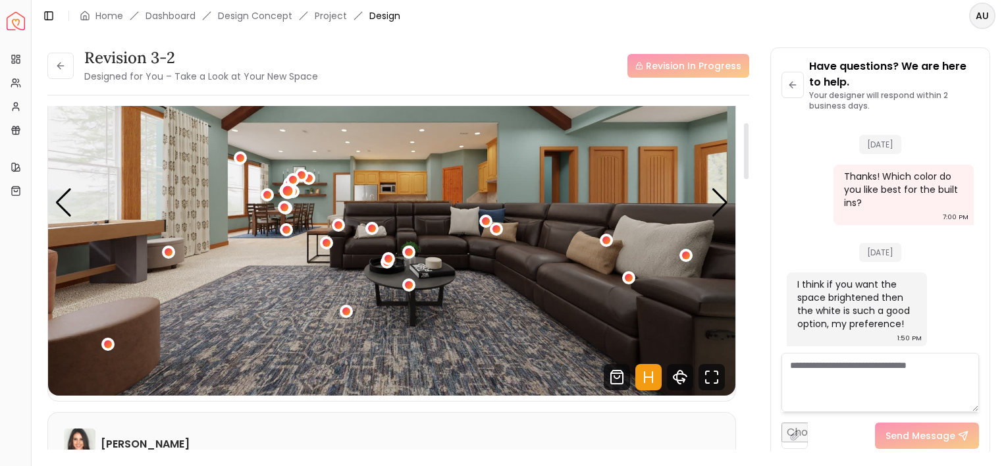
click at [286, 190] on div "3 / 6" at bounding box center [287, 191] width 10 height 10
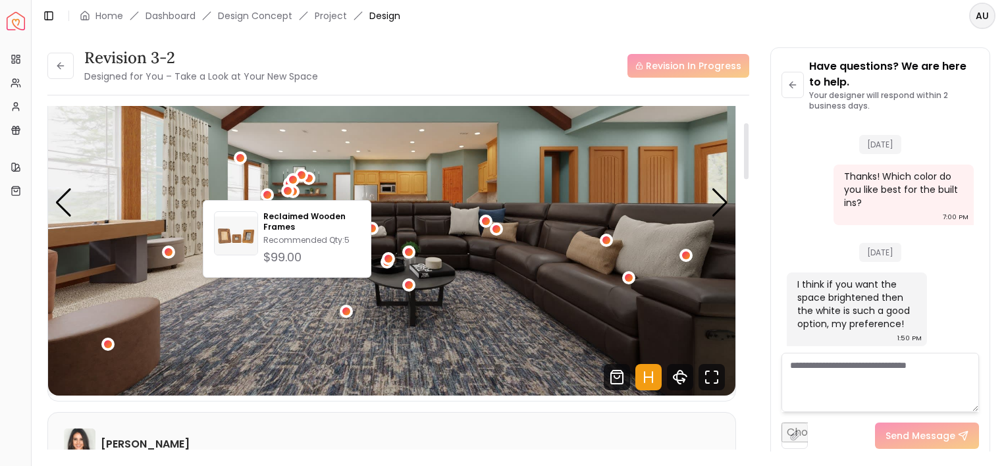
click at [363, 172] on img "3 / 6" at bounding box center [391, 202] width 687 height 386
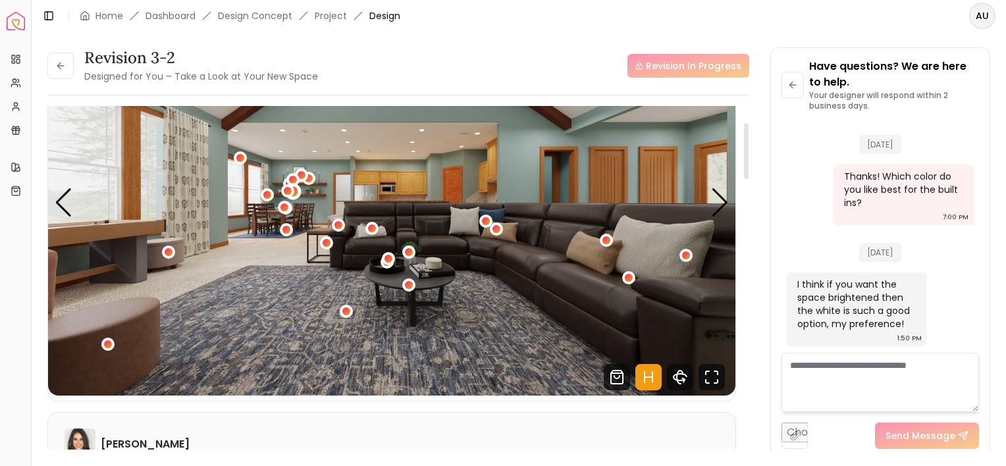
click at [298, 192] on div "3 / 6" at bounding box center [293, 192] width 10 height 10
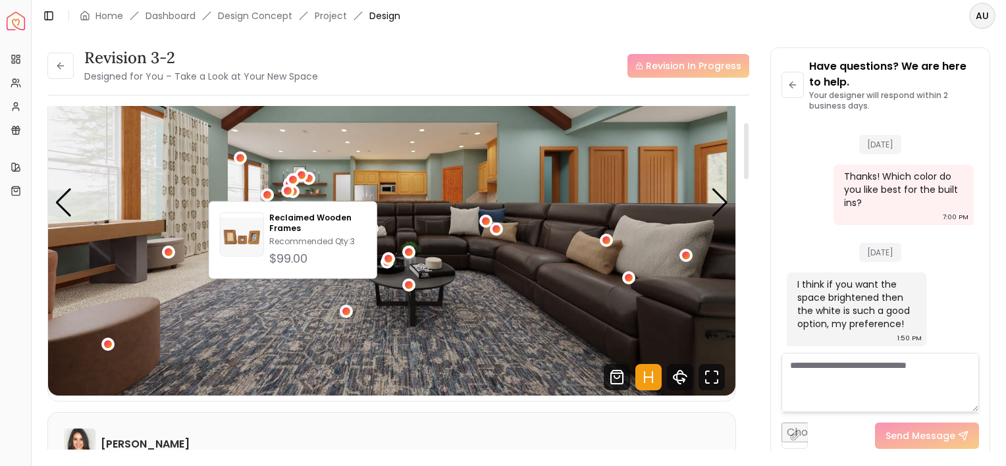
click at [366, 173] on img "3 / 6" at bounding box center [391, 202] width 687 height 386
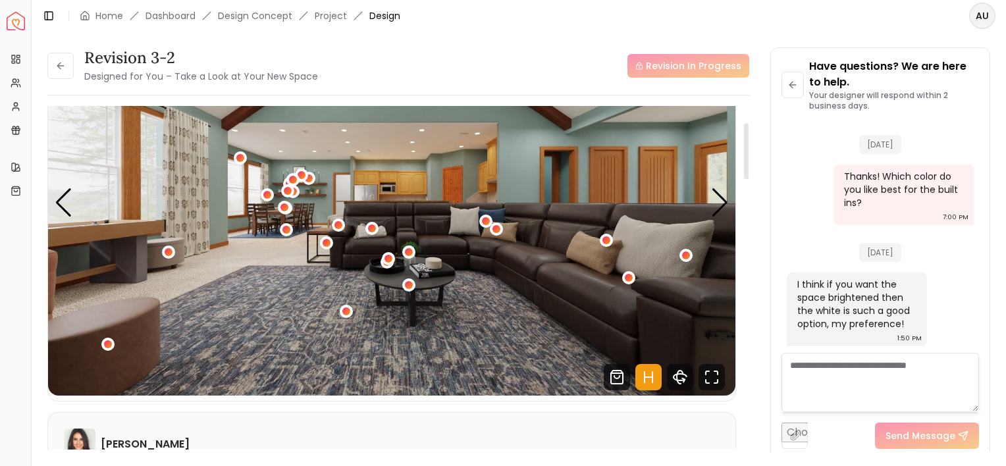
click at [307, 178] on button "3 / 6" at bounding box center [301, 175] width 13 height 13
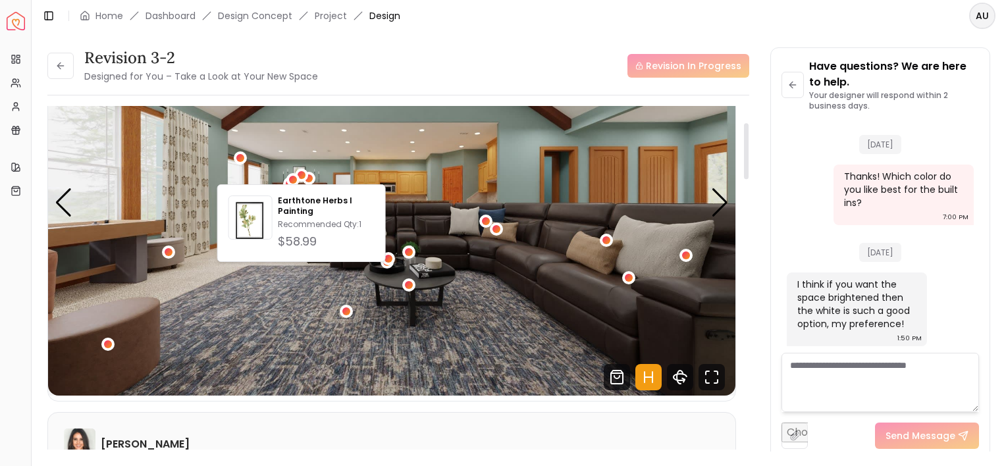
click at [360, 157] on img "3 / 6" at bounding box center [391, 202] width 687 height 386
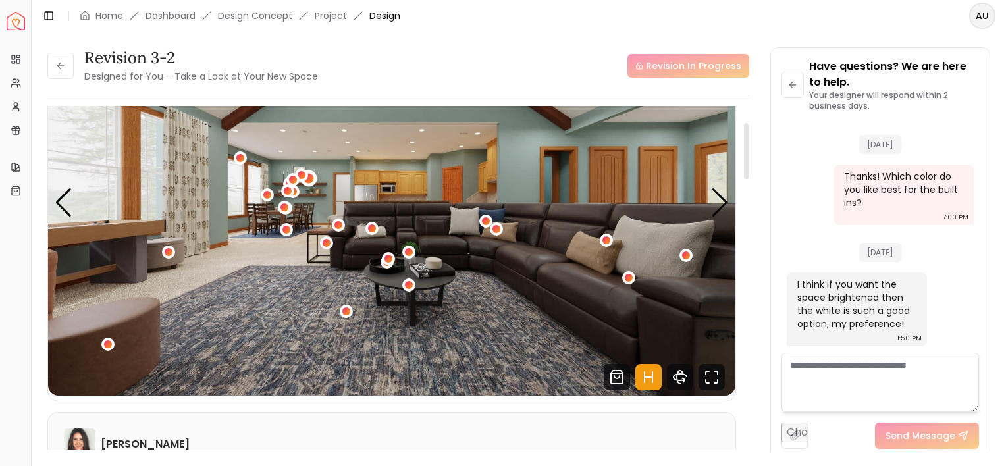
click at [310, 178] on div "3 / 6" at bounding box center [308, 178] width 10 height 10
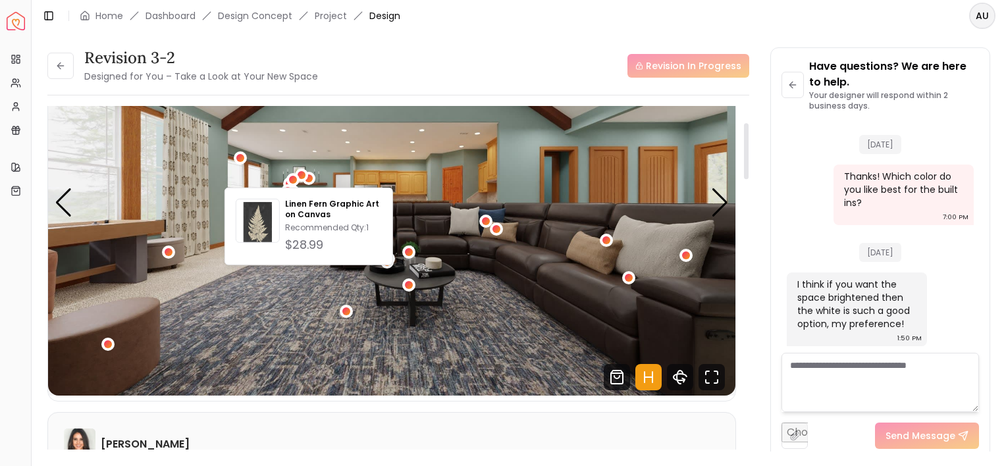
click at [371, 159] on img "3 / 6" at bounding box center [391, 202] width 687 height 386
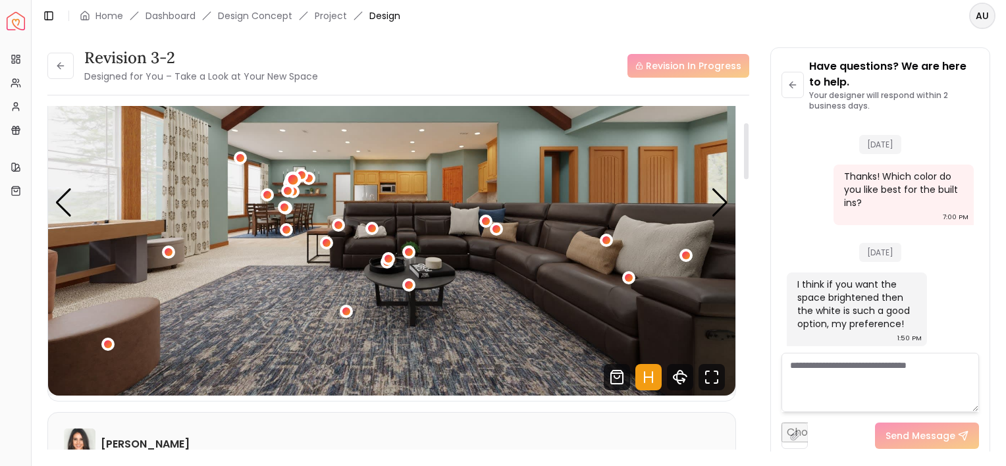
click at [292, 179] on div "3 / 6" at bounding box center [293, 179] width 10 height 10
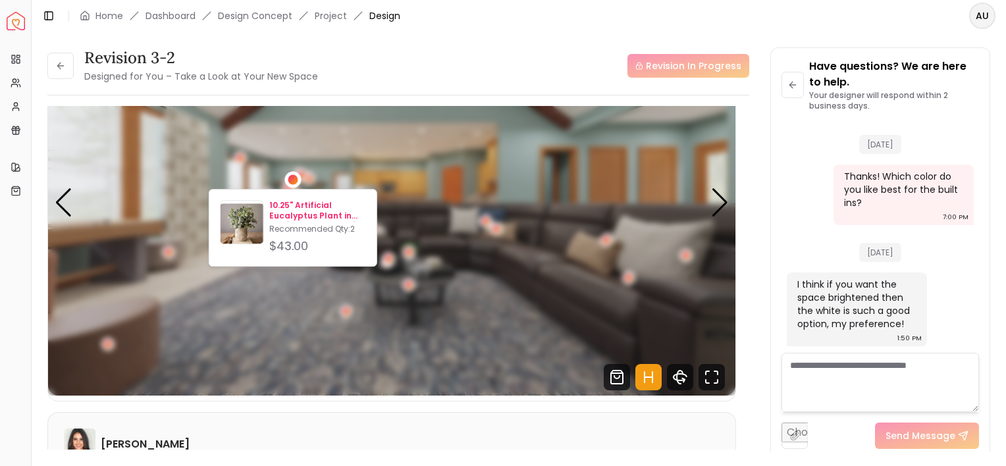
click at [302, 206] on p "10.25" Artificial Eucalyptus Plant in Pot Kelly Clarkson Home" at bounding box center [317, 210] width 97 height 21
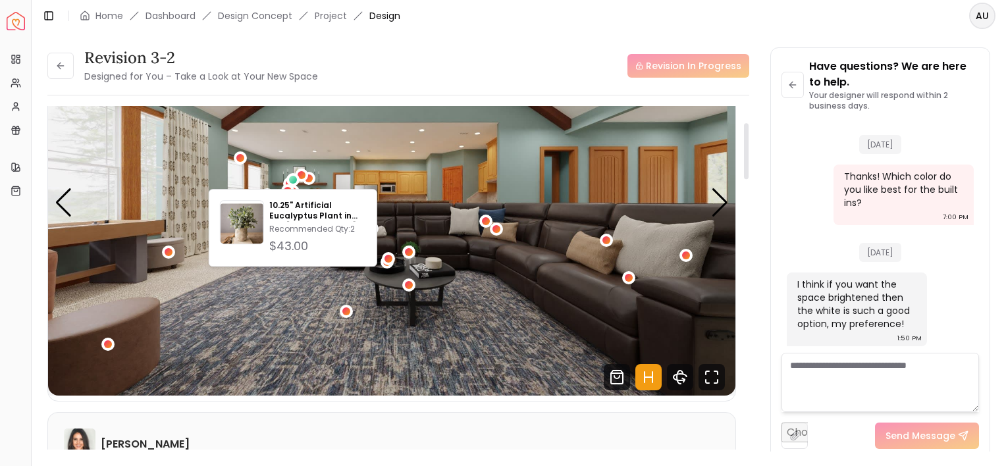
click at [353, 152] on img "3 / 6" at bounding box center [391, 202] width 687 height 386
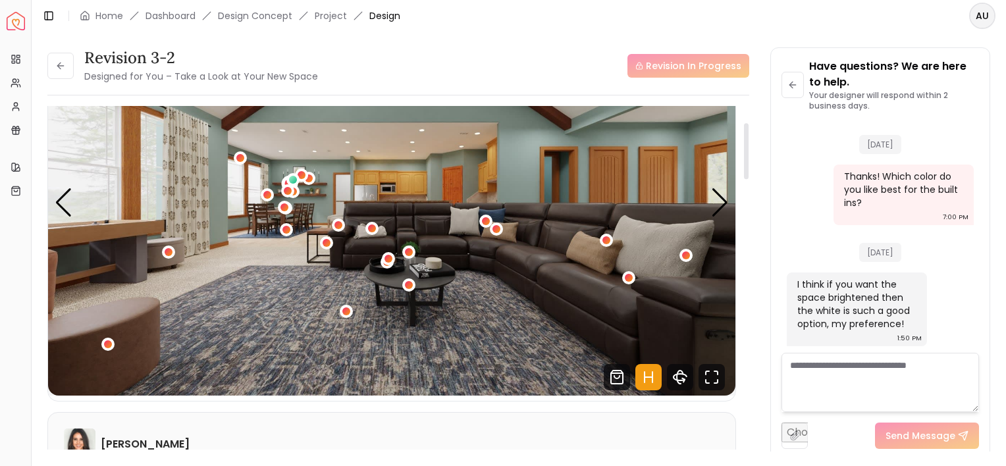
click at [283, 182] on div "3 / 6" at bounding box center [289, 184] width 16 height 16
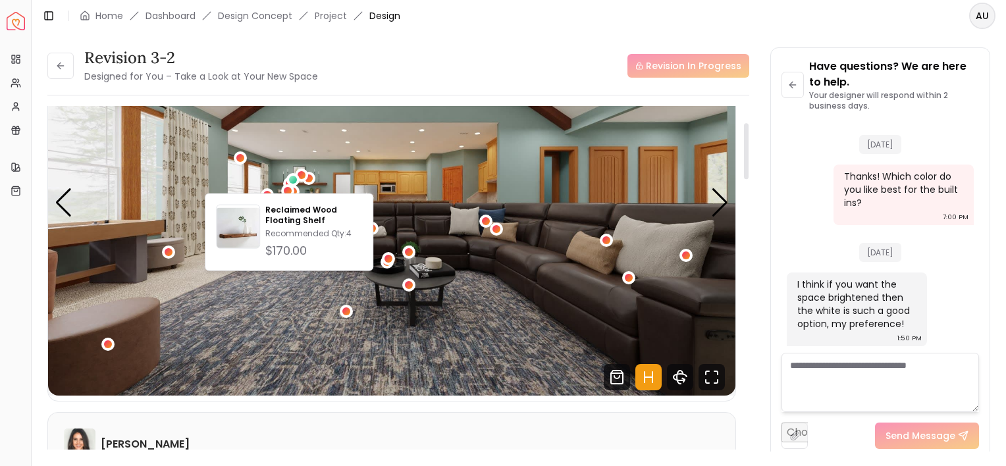
click at [367, 181] on img "3 / 6" at bounding box center [391, 202] width 687 height 386
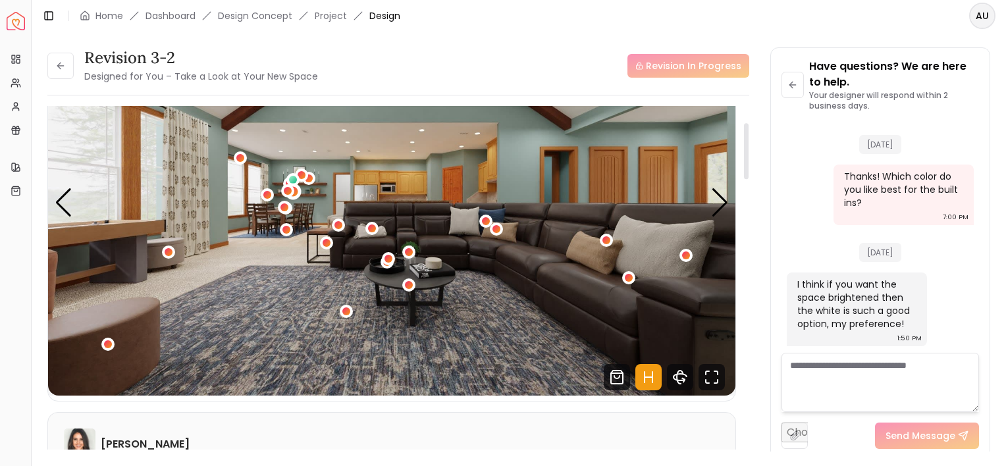
click at [298, 191] on div "3 / 6" at bounding box center [292, 192] width 16 height 16
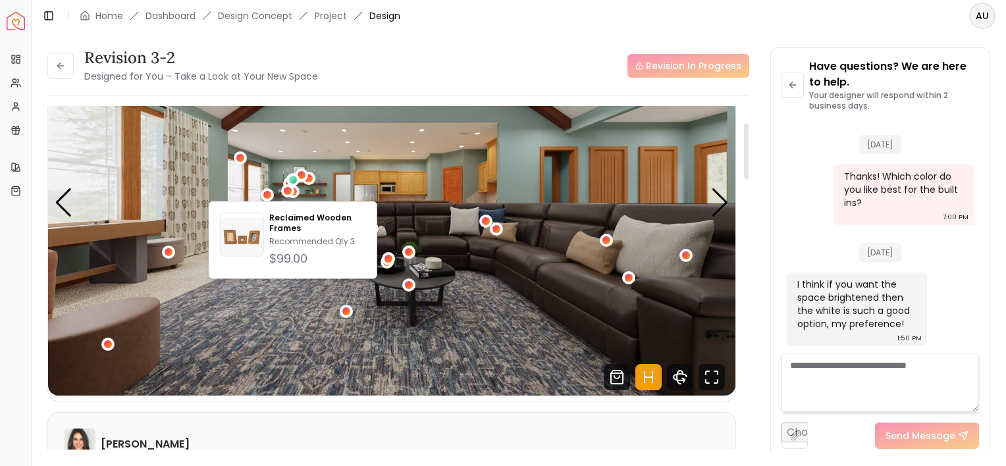
click at [401, 186] on img "3 / 6" at bounding box center [391, 202] width 687 height 386
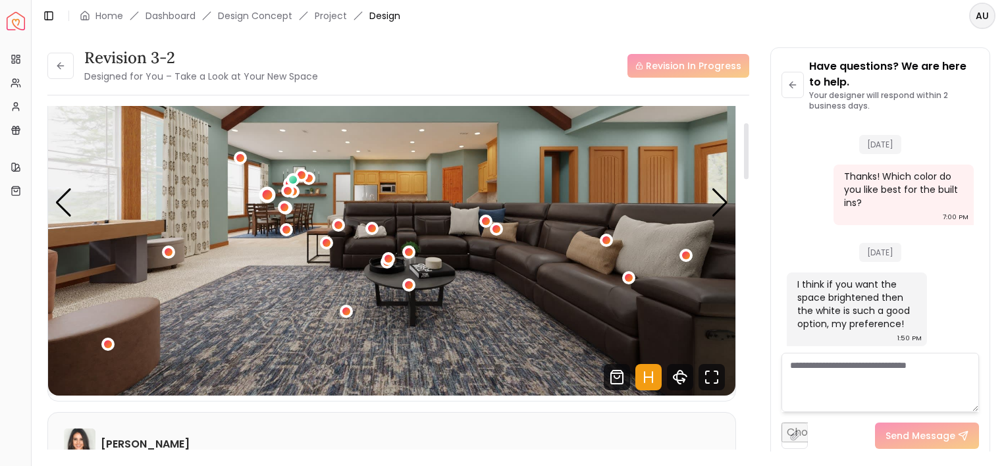
click at [268, 193] on div "3 / 6" at bounding box center [268, 195] width 10 height 10
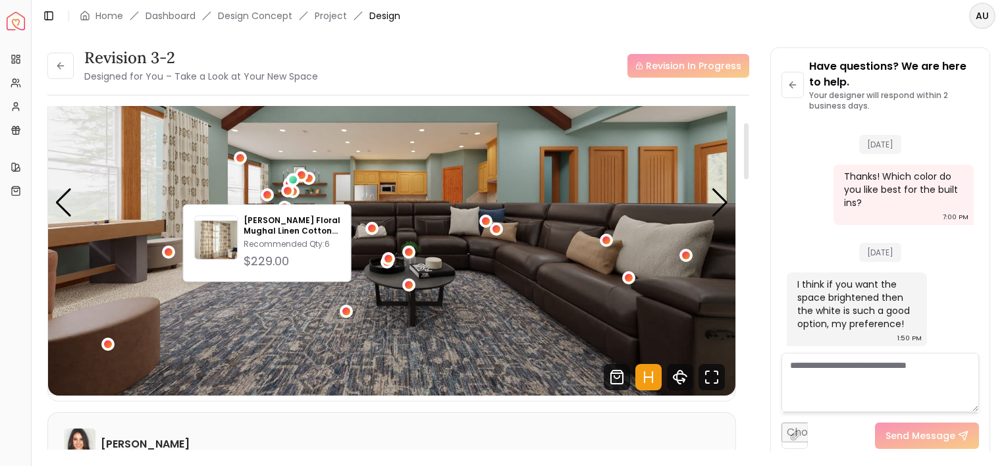
click at [384, 184] on img "3 / 6" at bounding box center [391, 202] width 687 height 386
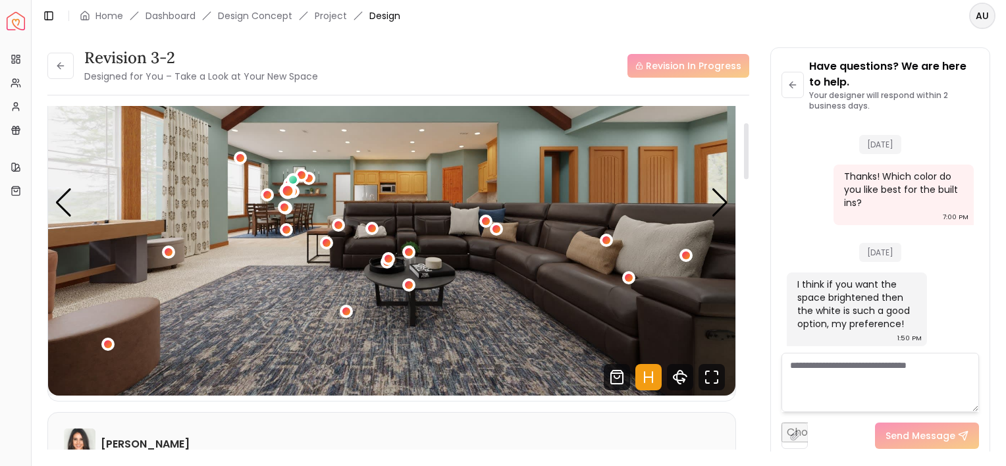
click at [284, 189] on div "3 / 6" at bounding box center [287, 191] width 10 height 10
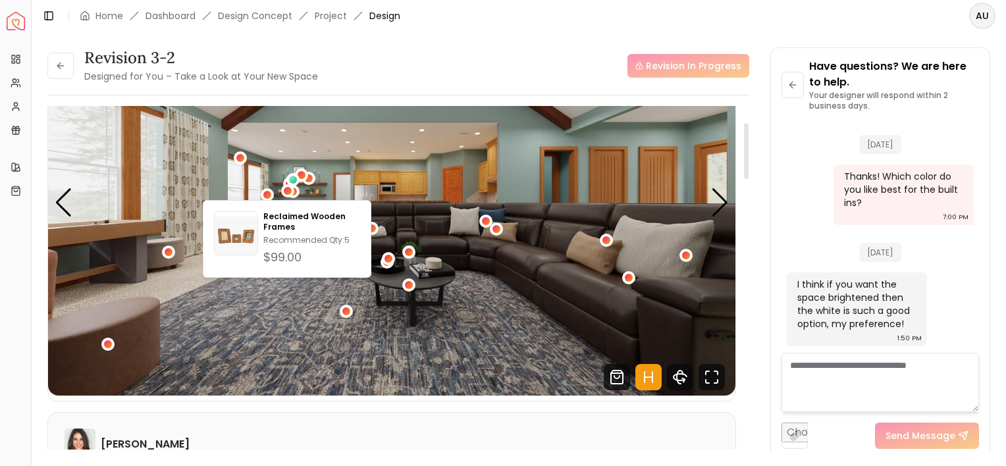
click at [394, 175] on img "3 / 6" at bounding box center [391, 202] width 687 height 386
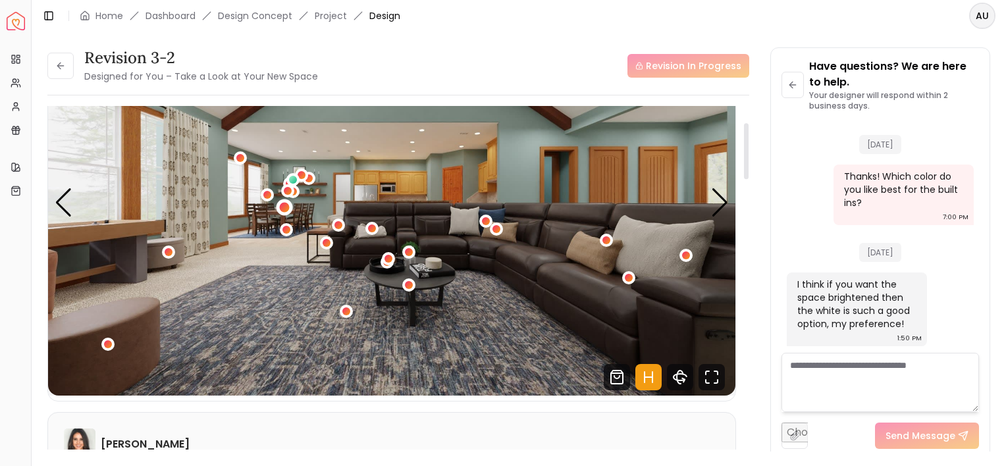
click at [282, 205] on div "3 / 6" at bounding box center [284, 208] width 10 height 10
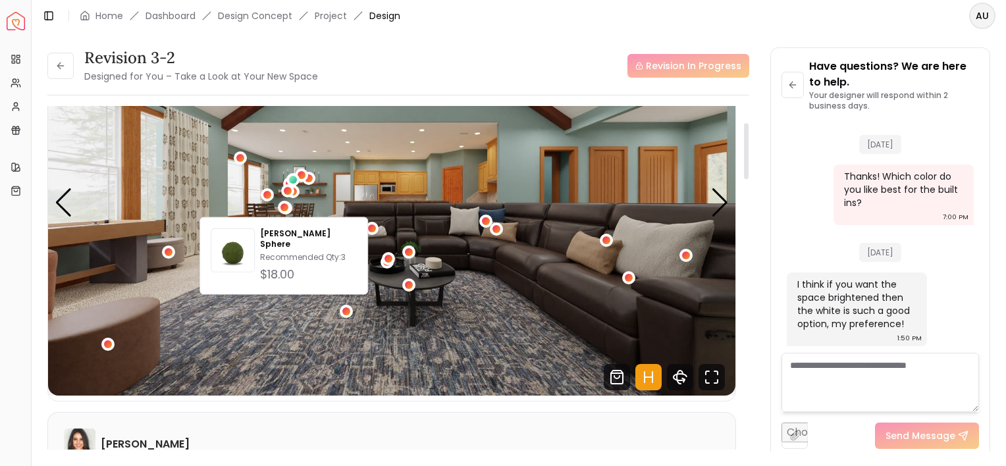
click at [344, 194] on img "3 / 6" at bounding box center [391, 202] width 687 height 386
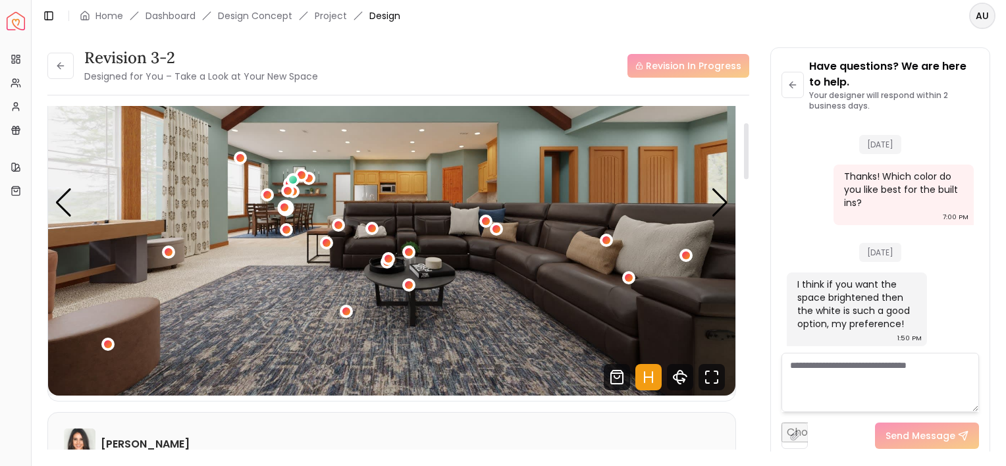
click at [290, 207] on div "3 / 6" at bounding box center [286, 208] width 10 height 10
click at [365, 192] on img "3 / 6" at bounding box center [391, 202] width 687 height 386
click at [714, 208] on div "Next slide" at bounding box center [720, 202] width 18 height 29
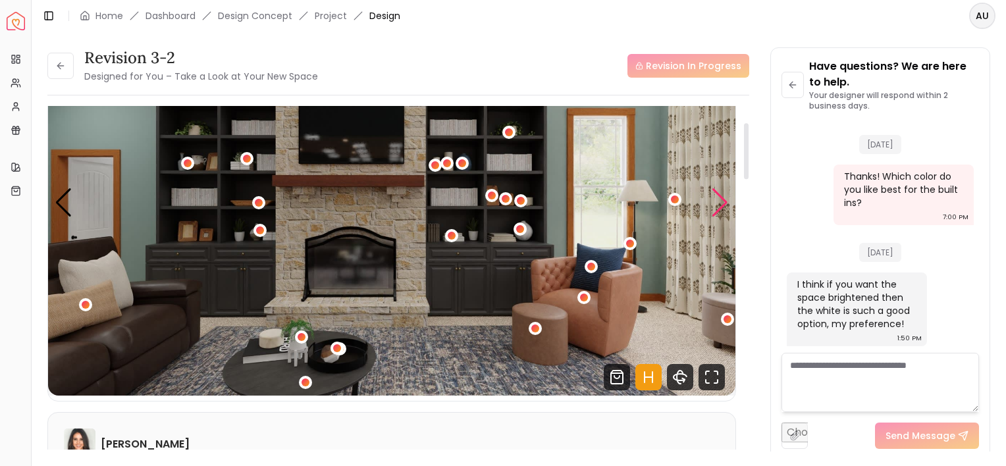
click at [714, 208] on div "Next slide" at bounding box center [720, 202] width 18 height 29
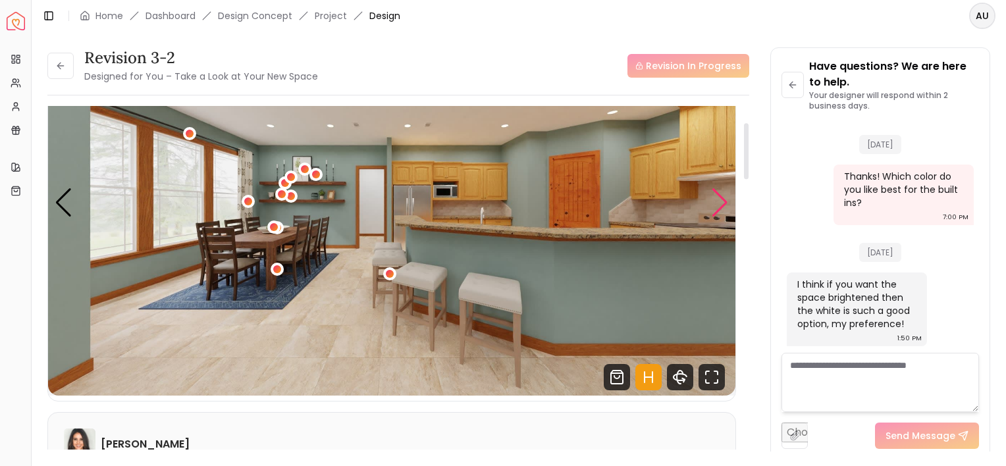
click at [714, 208] on div "Next slide" at bounding box center [720, 202] width 18 height 29
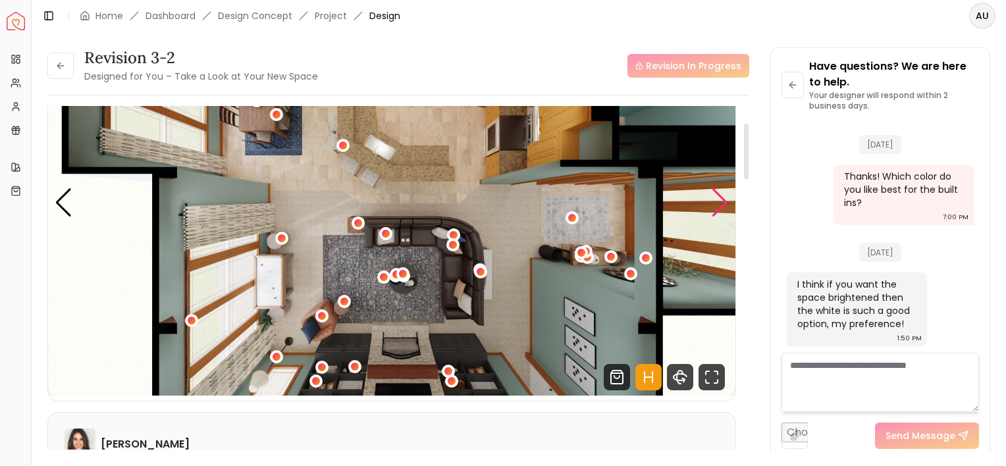
click at [714, 208] on div "Next slide" at bounding box center [720, 202] width 18 height 29
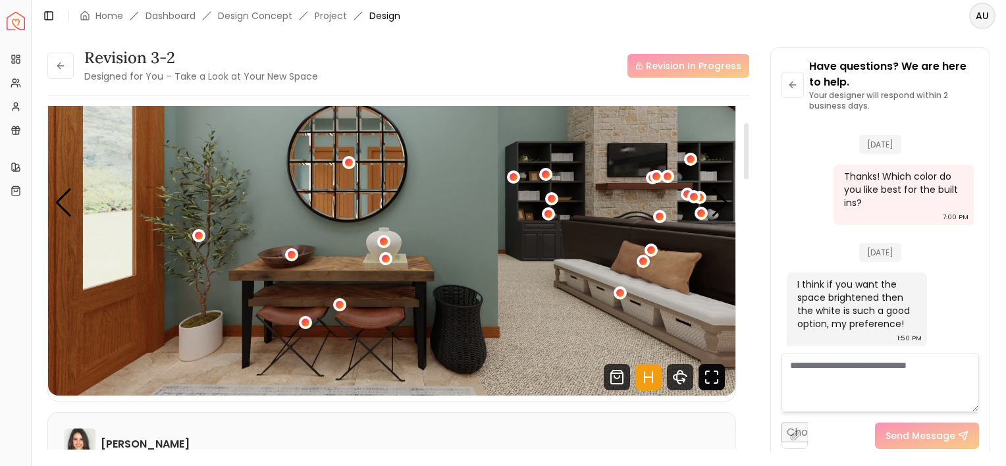
click at [703, 381] on icon "Fullscreen" at bounding box center [711, 377] width 26 height 26
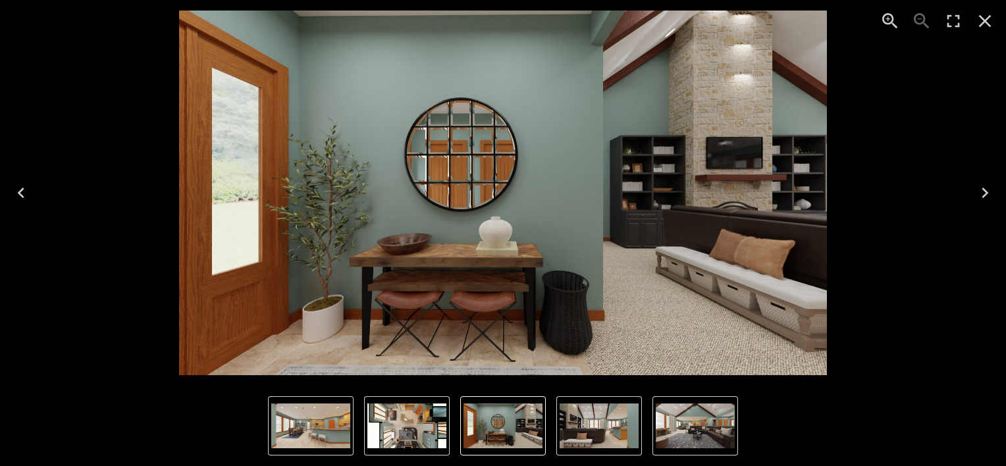
click at [985, 190] on icon "Next" at bounding box center [984, 192] width 21 height 21
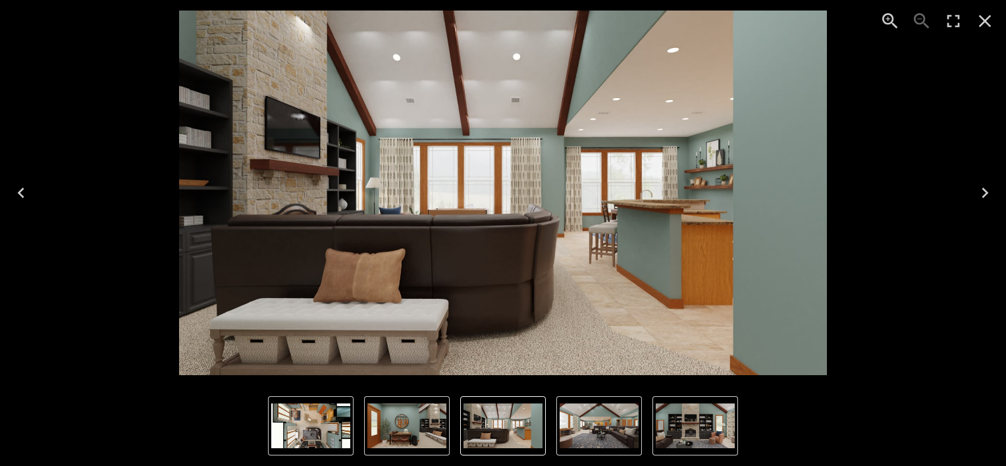
click at [985, 190] on icon "Next" at bounding box center [984, 192] width 21 height 21
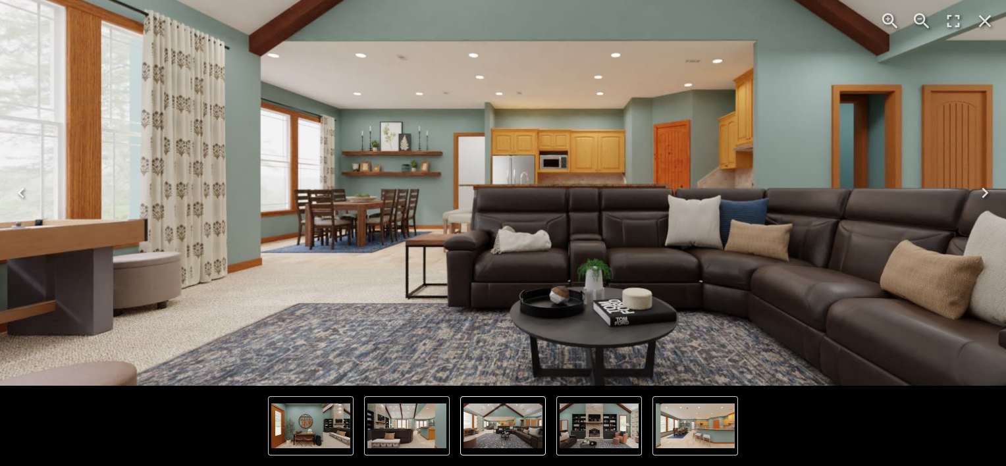
click at [363, 166] on img "3 of 6" at bounding box center [560, 187] width 1259 height 708
click at [365, 140] on img "3 of 6" at bounding box center [560, 187] width 1259 height 708
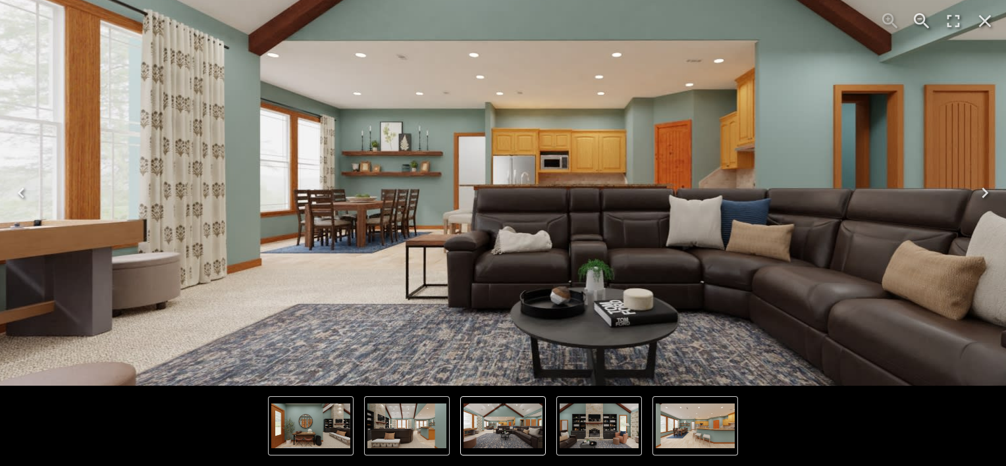
click at [365, 140] on img "3 of 6" at bounding box center [562, 187] width 1264 height 711
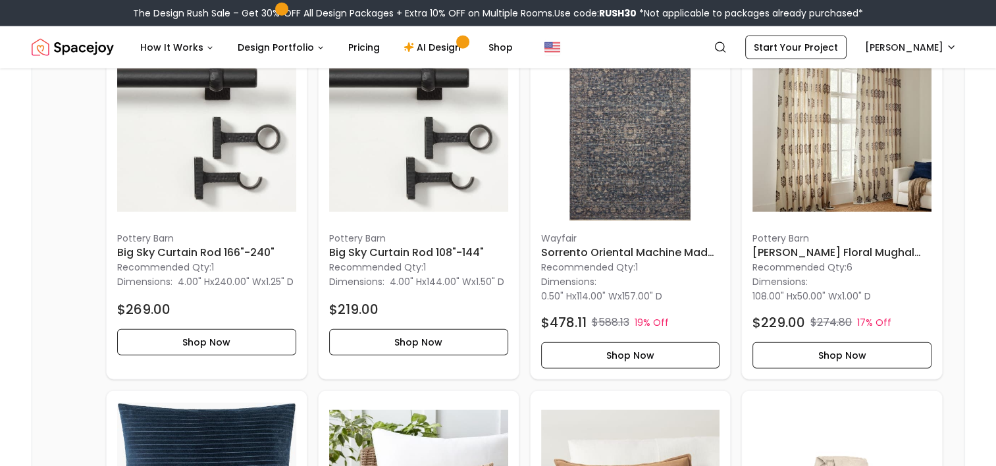
scroll to position [3301, 0]
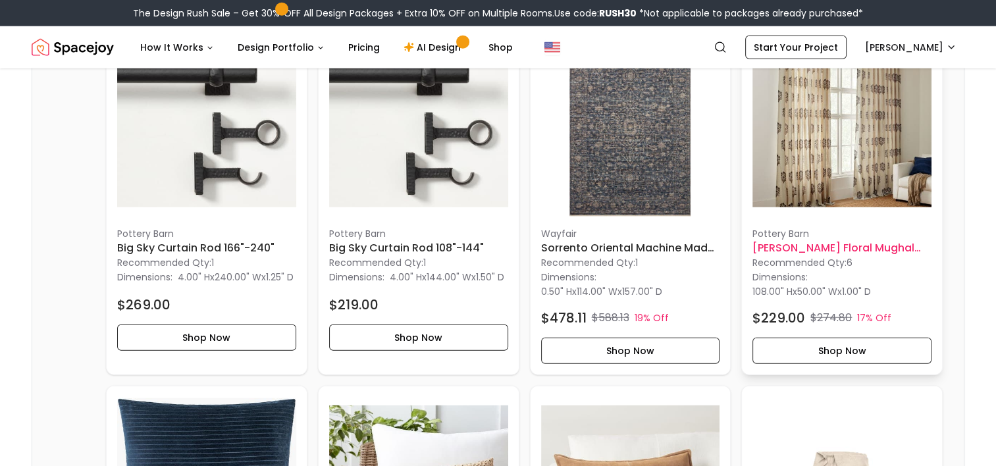
click at [777, 256] on h6 "[PERSON_NAME] Floral Mughal Linen Cotton Curtain-108"" at bounding box center [841, 248] width 179 height 16
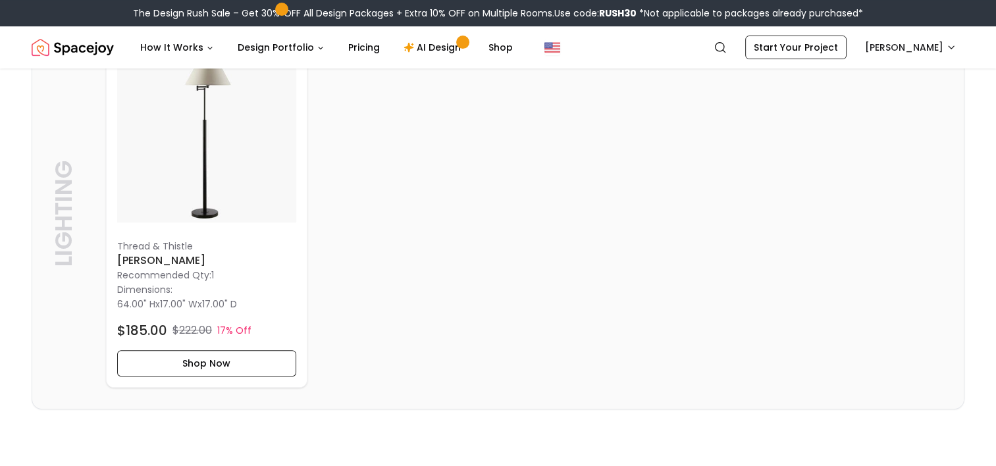
scroll to position [5532, 0]
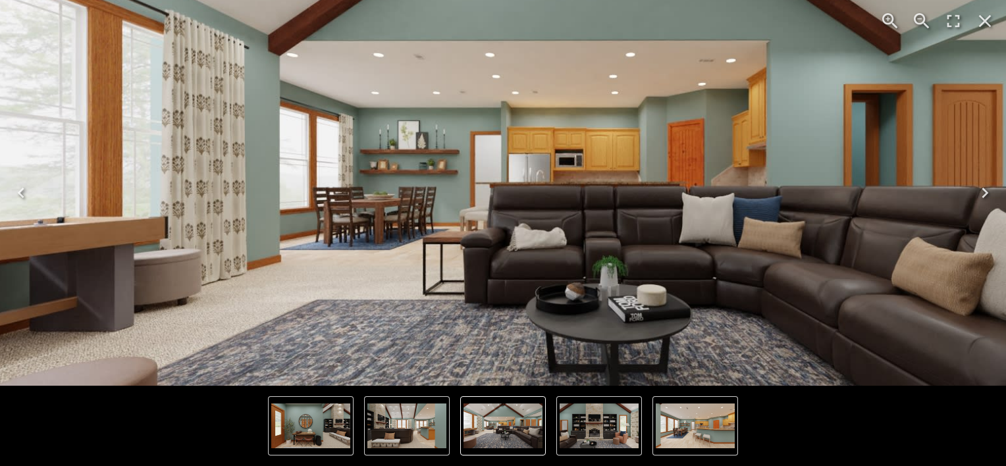
scroll to position [4644, 0]
click at [378, 197] on img "3 of 6" at bounding box center [576, 184] width 1243 height 699
click at [985, 22] on icon "Close" at bounding box center [984, 21] width 21 height 21
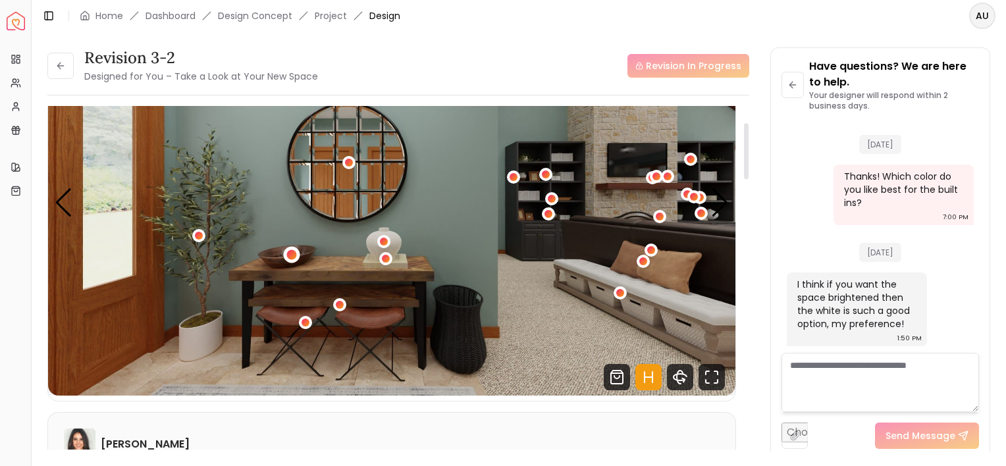
click at [292, 255] on div "1 / 6" at bounding box center [291, 255] width 10 height 10
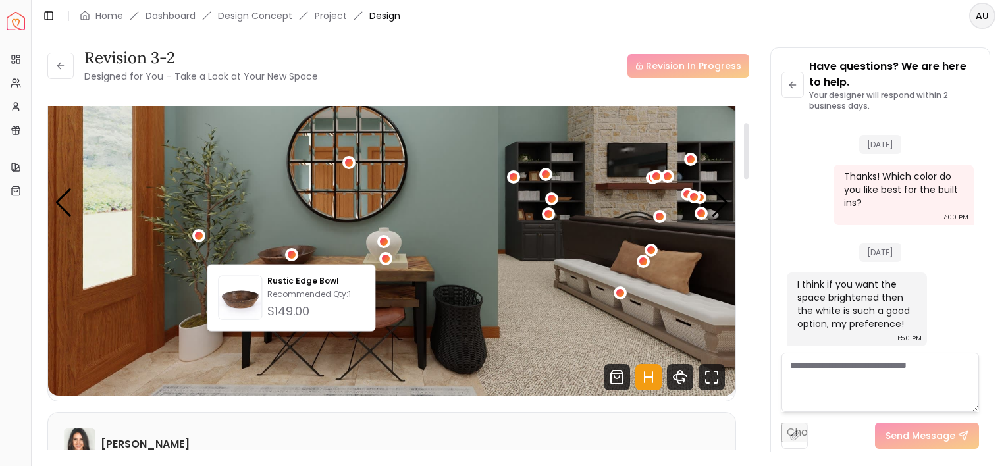
click at [448, 221] on img "1 / 6" at bounding box center [391, 202] width 687 height 386
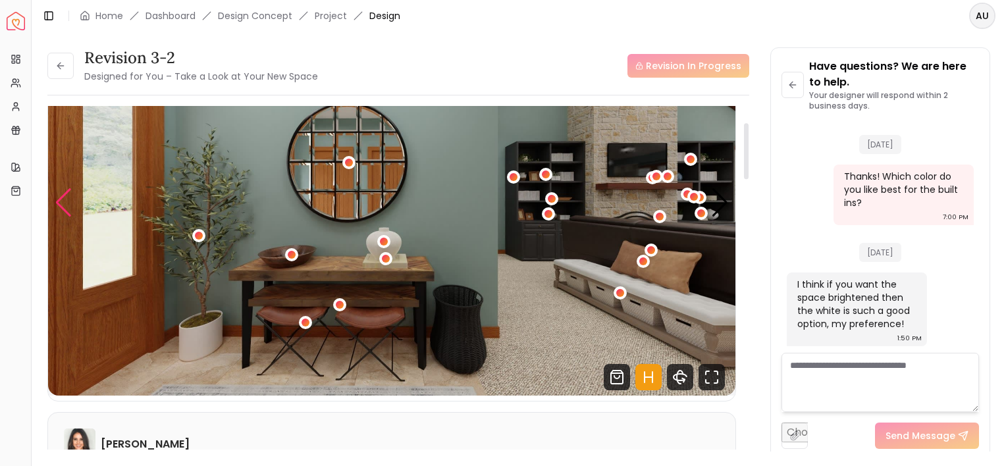
click at [62, 204] on div "Previous slide" at bounding box center [64, 202] width 18 height 29
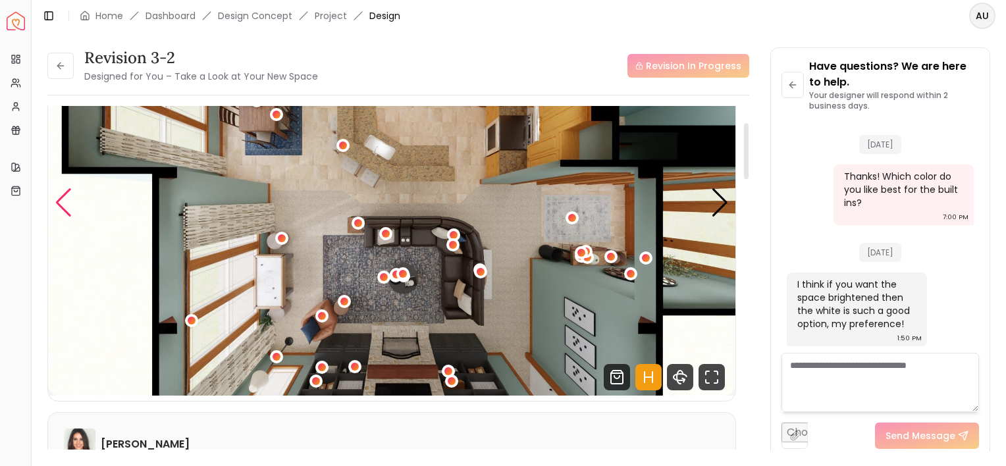
click at [62, 204] on div "Previous slide" at bounding box center [64, 202] width 18 height 29
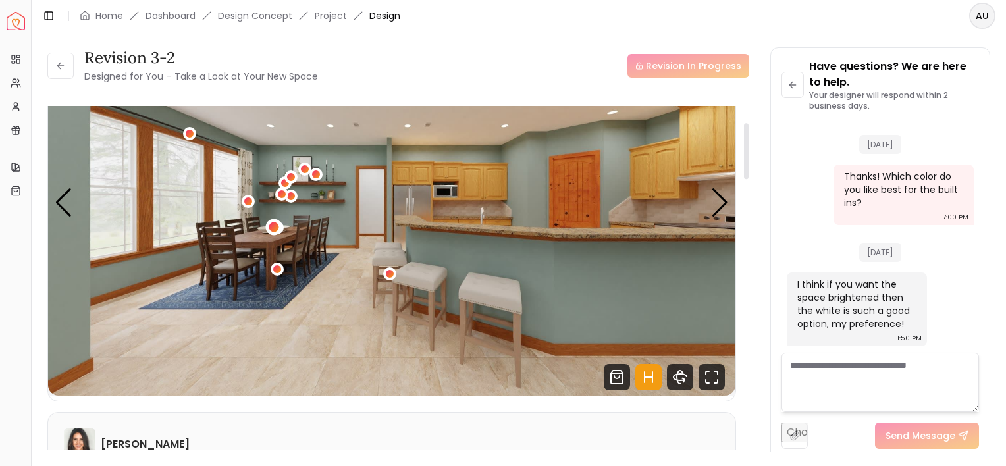
click at [273, 226] on div "5 / 6" at bounding box center [274, 227] width 10 height 10
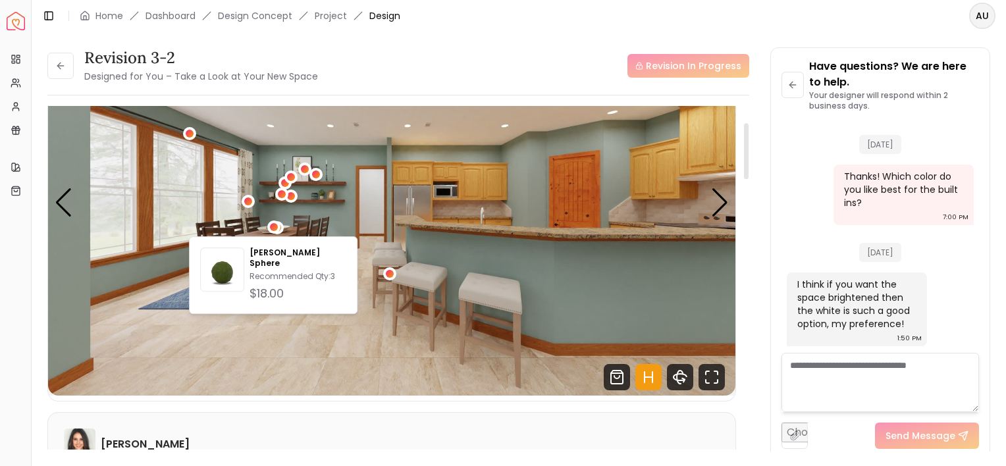
click at [284, 221] on img "5 / 6" at bounding box center [391, 202] width 687 height 386
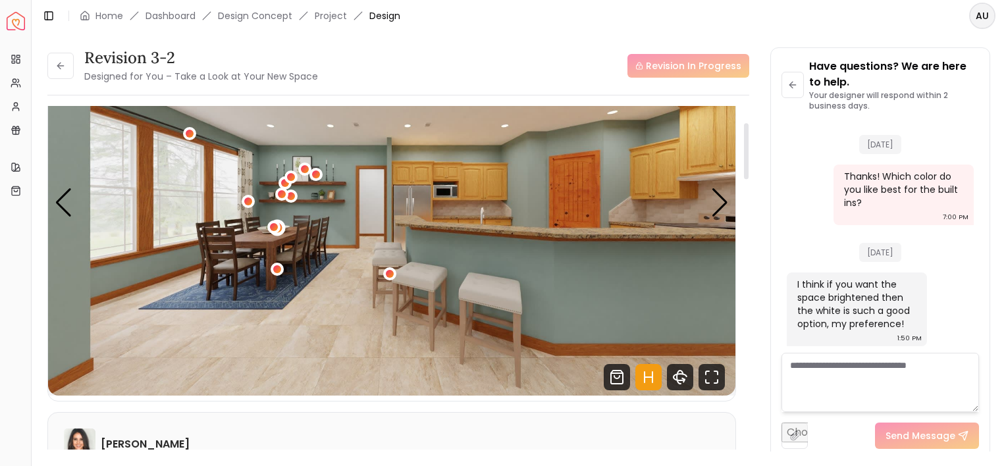
click at [282, 226] on div "5 / 6" at bounding box center [277, 228] width 16 height 16
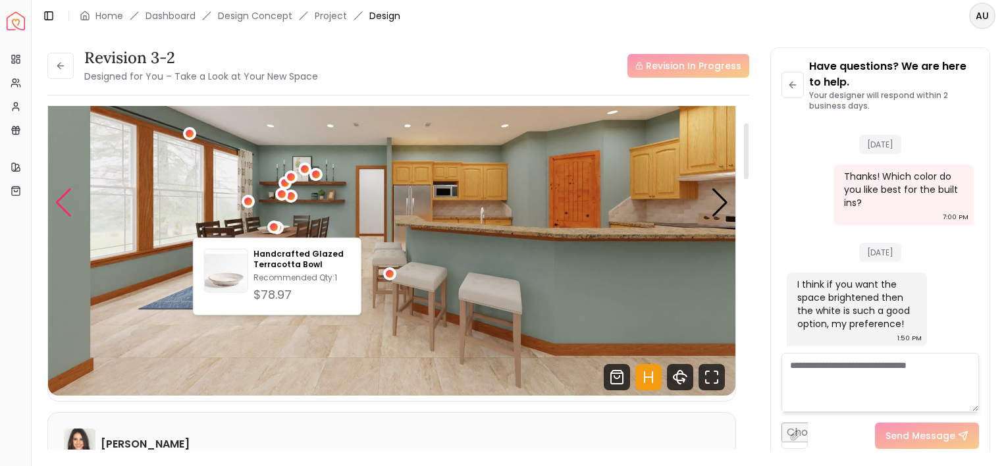
click at [65, 201] on div "Previous slide" at bounding box center [64, 202] width 18 height 29
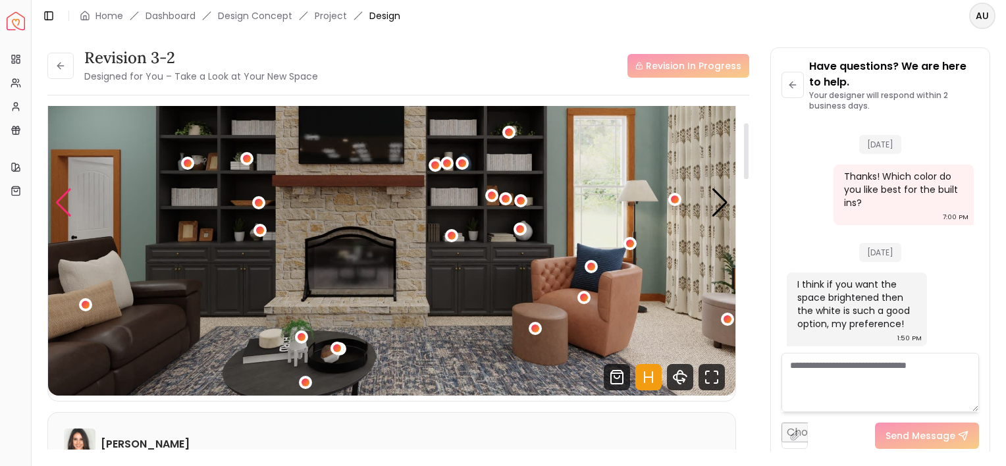
click at [65, 201] on div "Previous slide" at bounding box center [64, 202] width 18 height 29
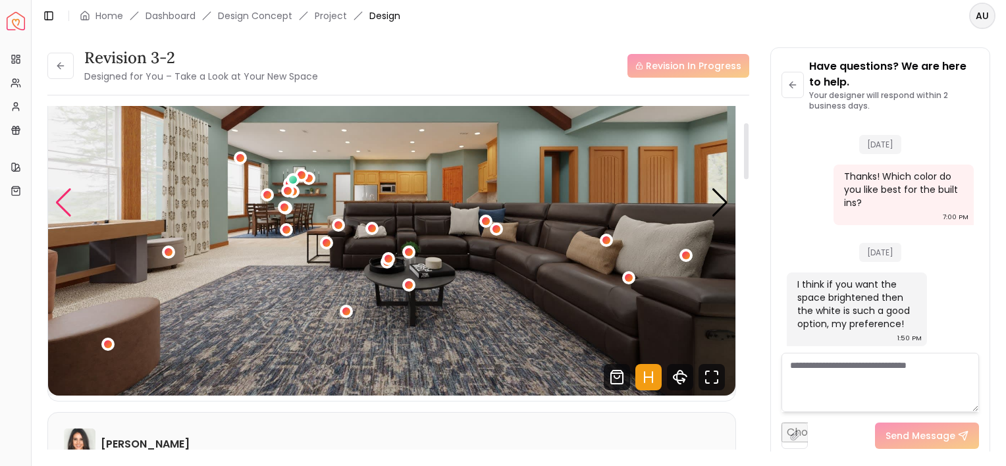
click at [65, 201] on div "Previous slide" at bounding box center [64, 202] width 18 height 29
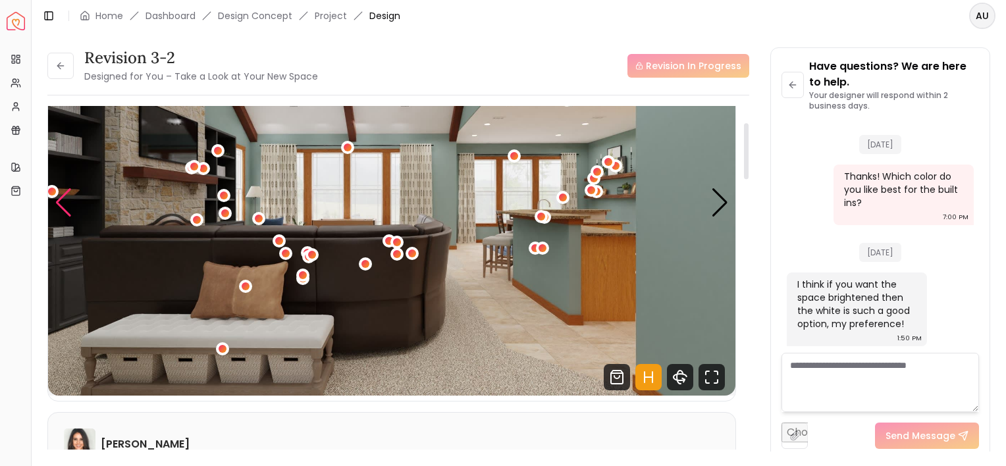
click at [65, 201] on div "Previous slide" at bounding box center [64, 202] width 18 height 29
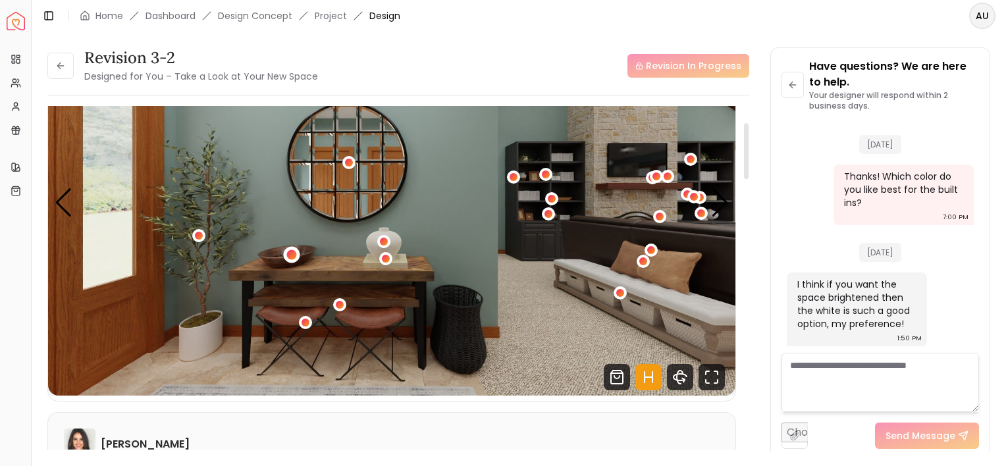
click at [290, 256] on div "1 / 6" at bounding box center [291, 255] width 10 height 10
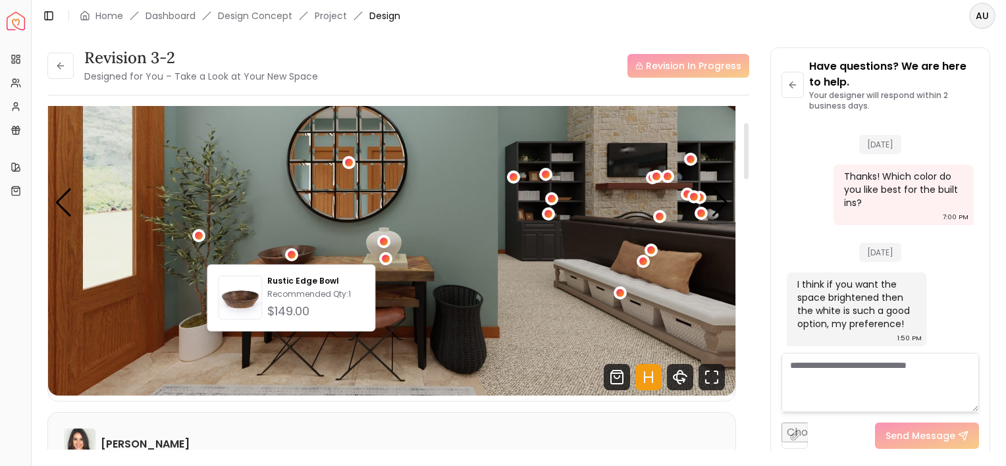
click at [147, 174] on img "1 / 6" at bounding box center [391, 202] width 687 height 386
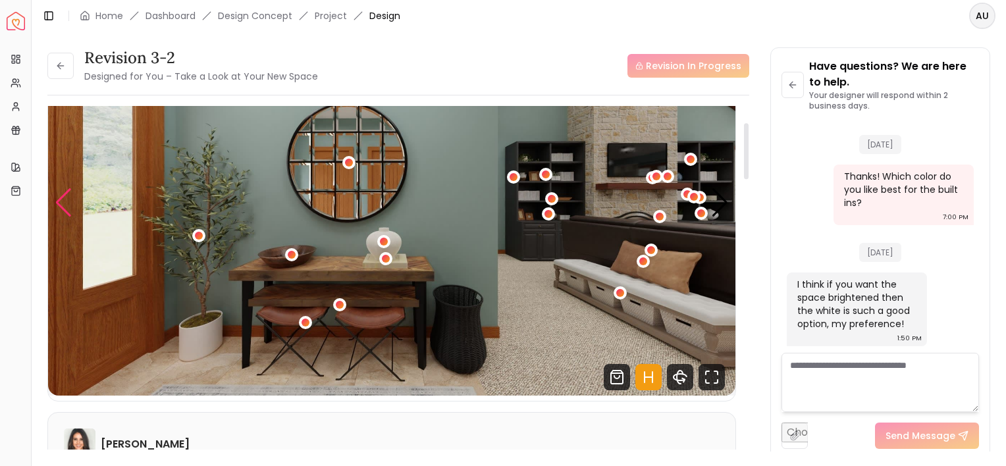
click at [58, 197] on div "Previous slide" at bounding box center [64, 202] width 18 height 29
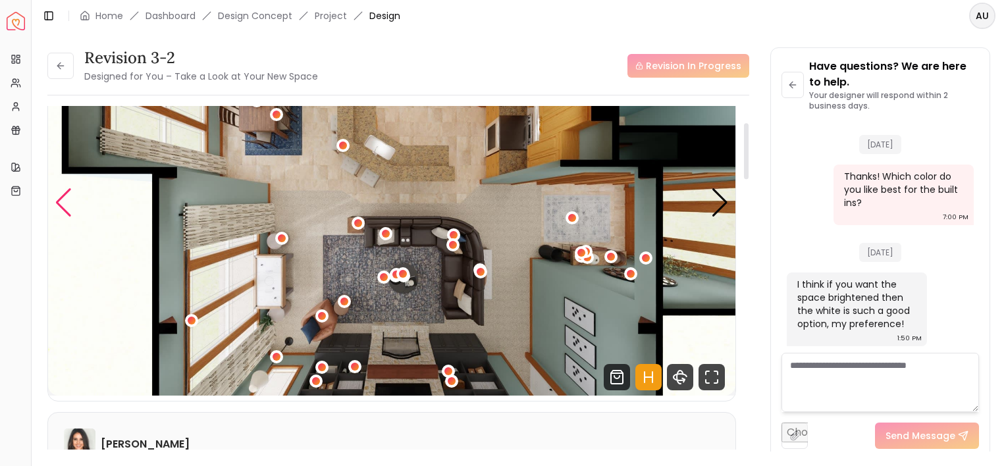
click at [58, 197] on div "Previous slide" at bounding box center [64, 202] width 18 height 29
